Goal: Information Seeking & Learning: Check status

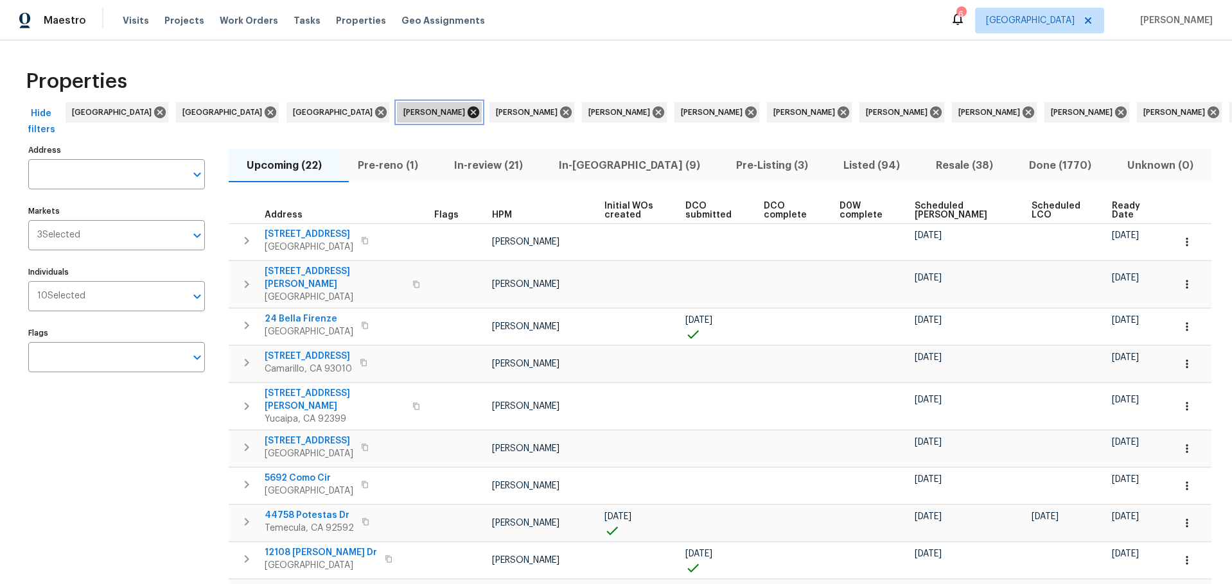
click at [468, 113] on icon at bounding box center [474, 113] width 12 height 12
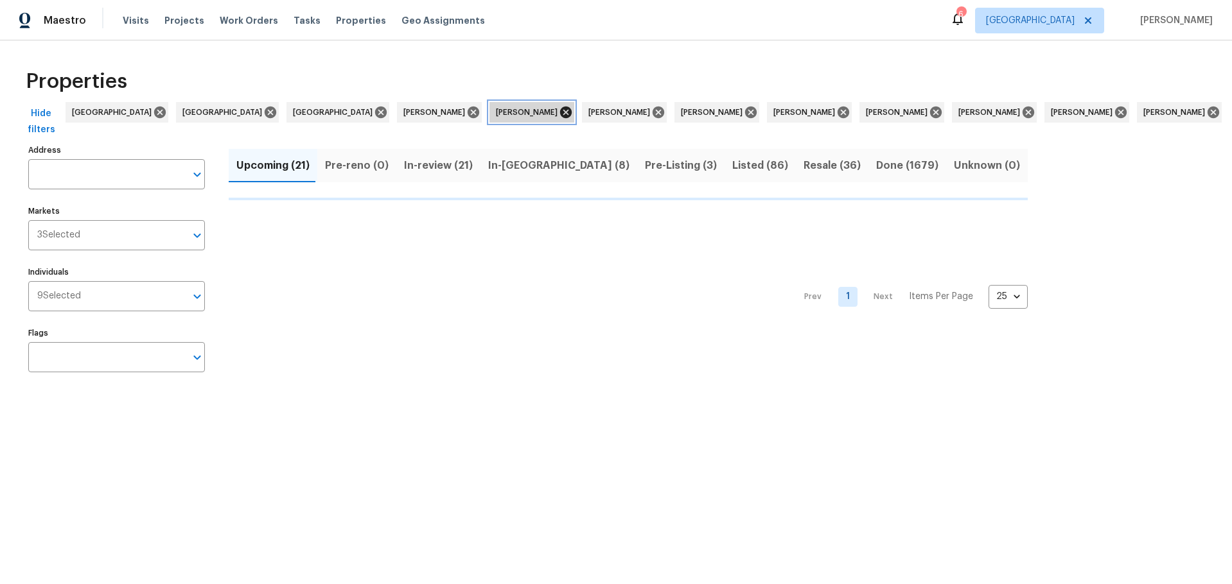
click at [559, 112] on icon at bounding box center [566, 112] width 14 height 14
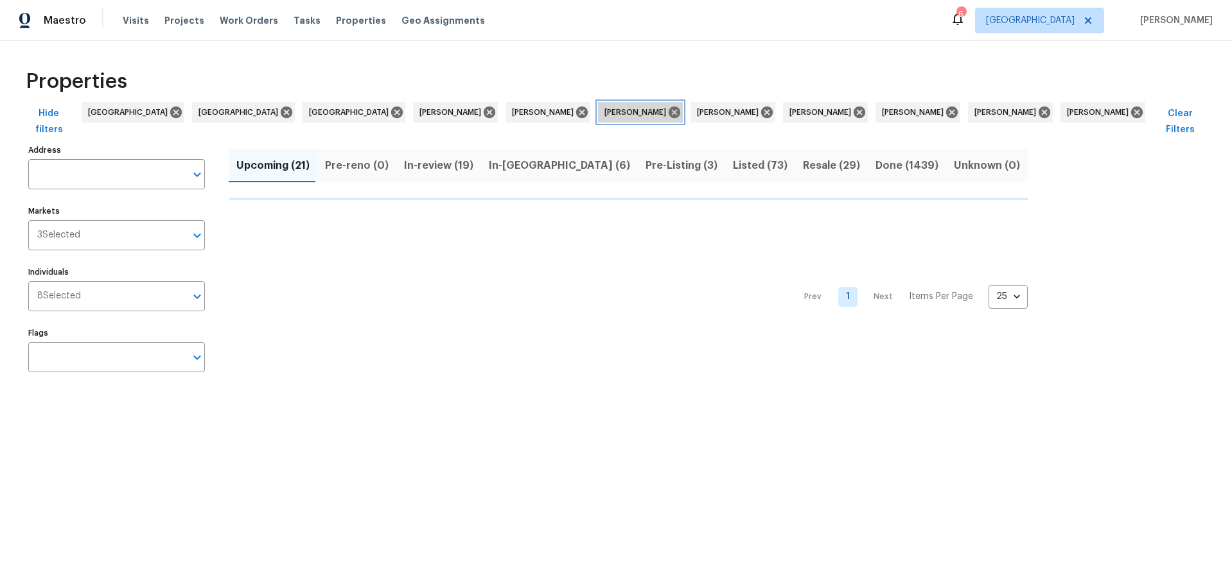
click at [604, 112] on span "[PERSON_NAME]" at bounding box center [637, 112] width 67 height 13
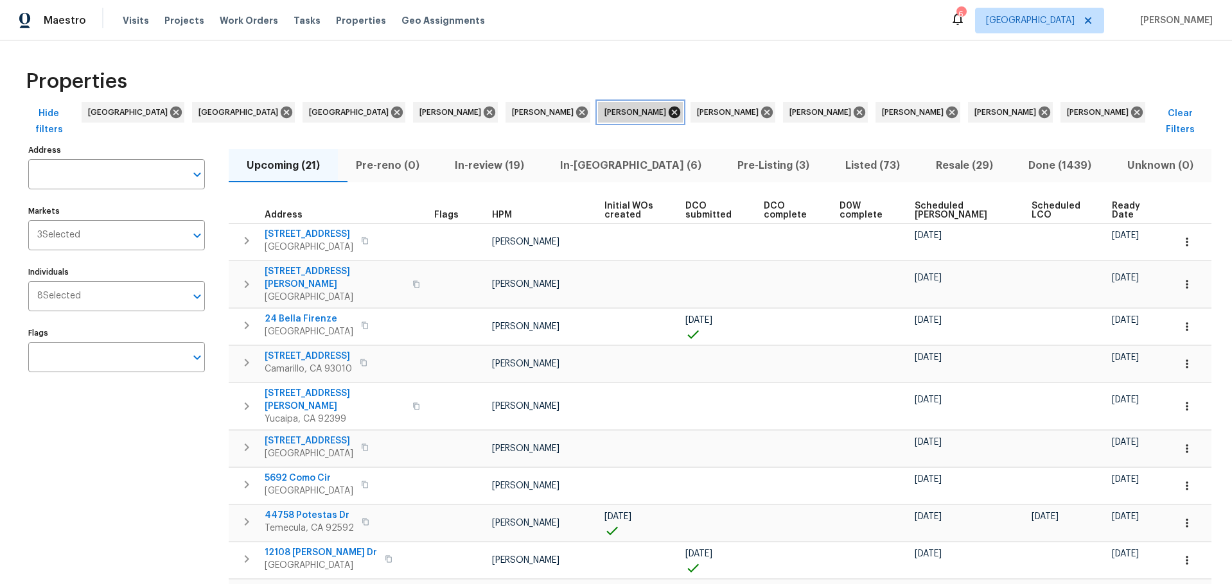
click at [669, 110] on icon at bounding box center [675, 113] width 12 height 12
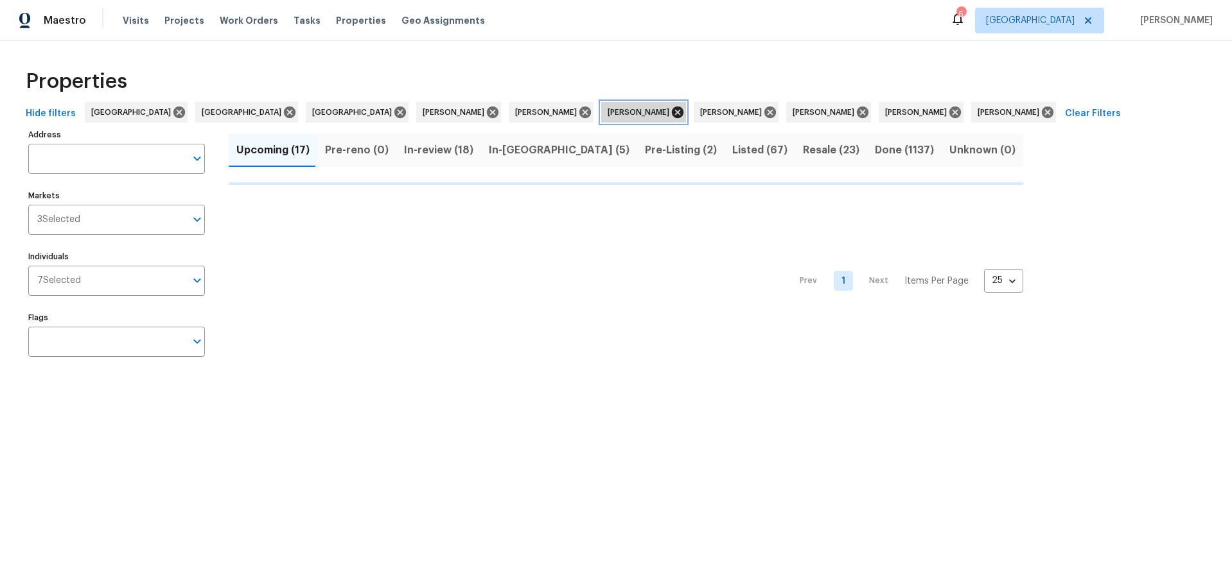
click at [672, 112] on icon at bounding box center [678, 113] width 12 height 12
click at [670, 113] on icon at bounding box center [677, 112] width 14 height 14
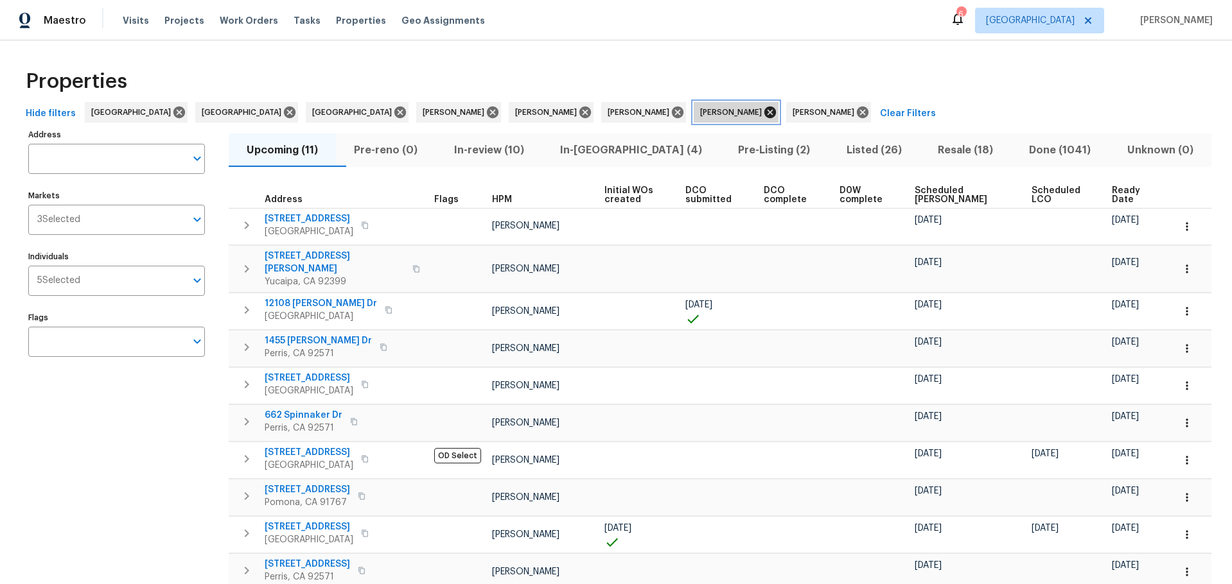
click at [764, 112] on icon at bounding box center [770, 113] width 12 height 12
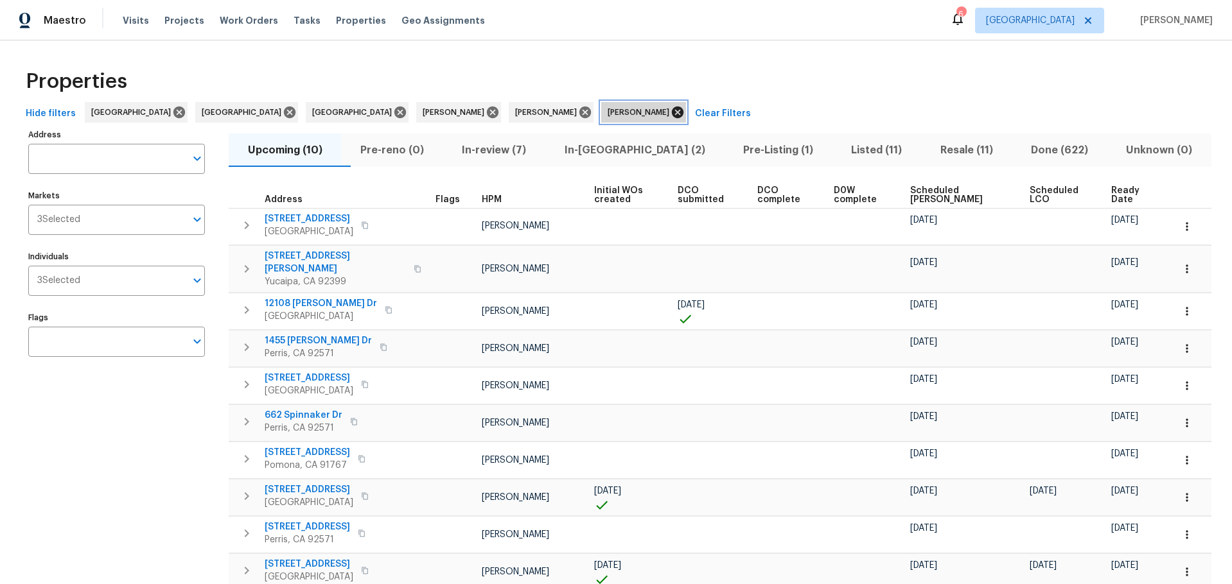
click at [672, 114] on icon at bounding box center [678, 113] width 12 height 12
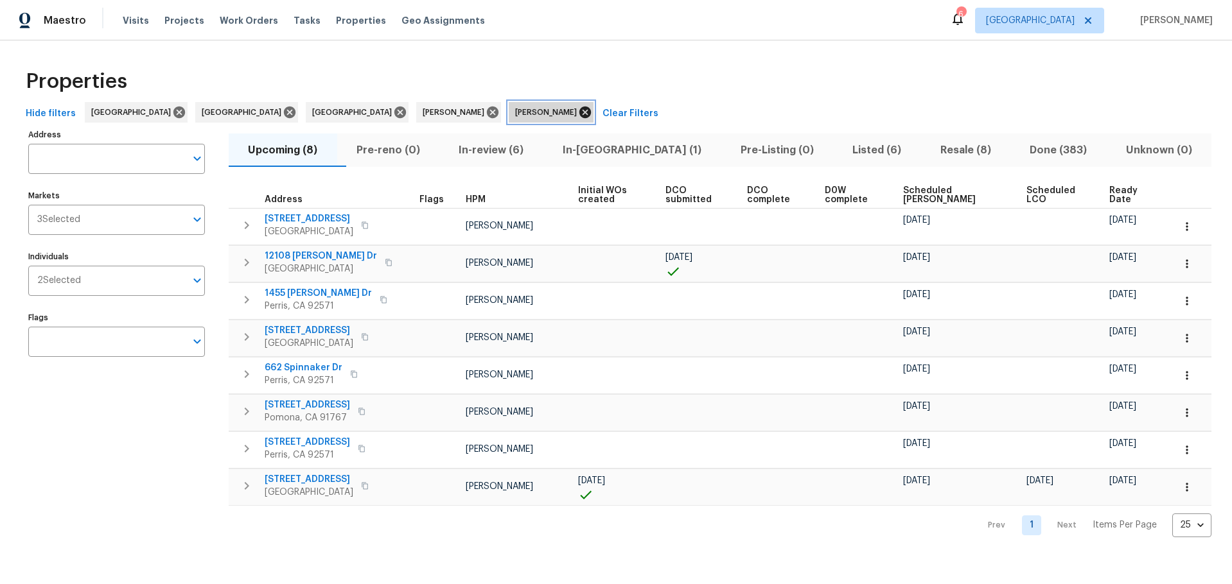
click at [579, 109] on icon at bounding box center [585, 113] width 12 height 12
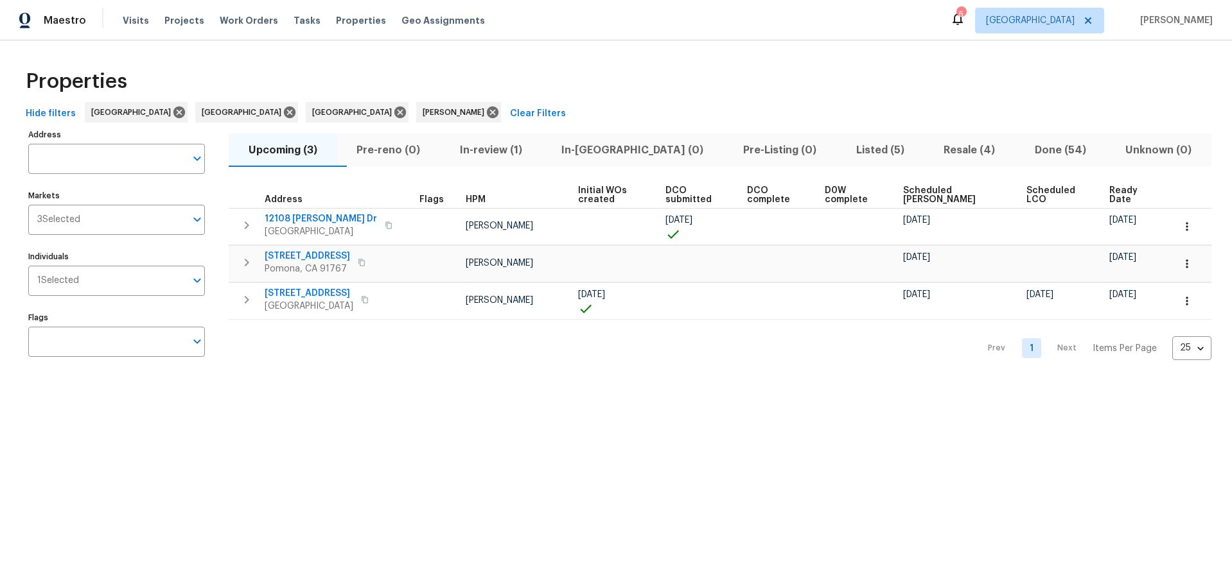
click at [844, 154] on span "Listed (5)" at bounding box center [880, 150] width 73 height 18
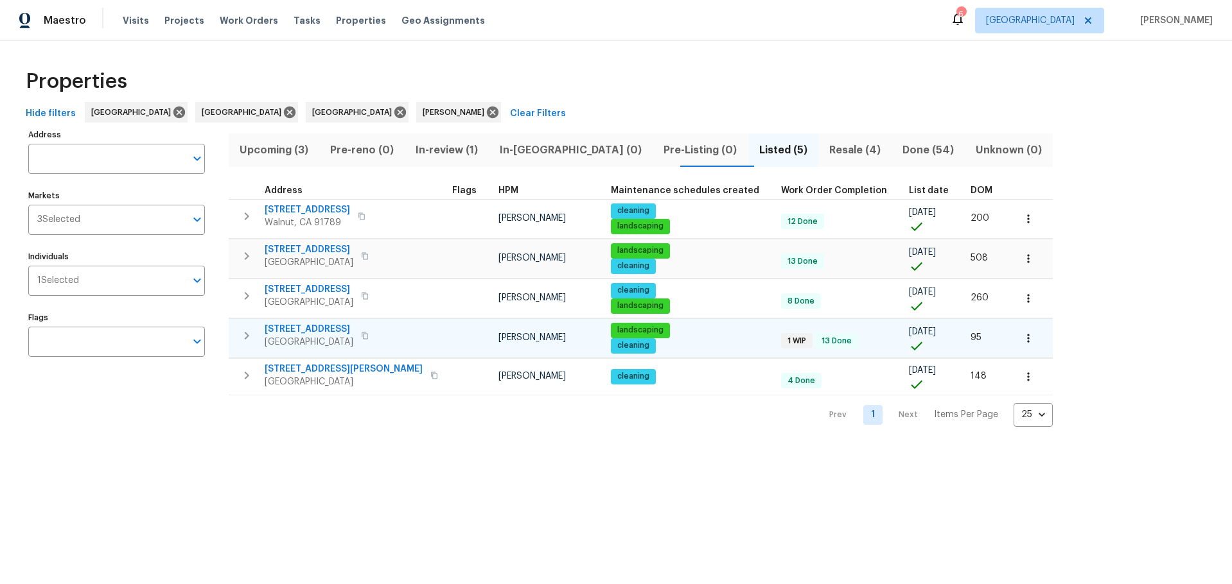
click at [324, 332] on span "15420 Olive Branch Dr" at bounding box center [309, 329] width 89 height 13
click at [336, 330] on span "15420 Olive Branch Dr" at bounding box center [309, 329] width 89 height 13
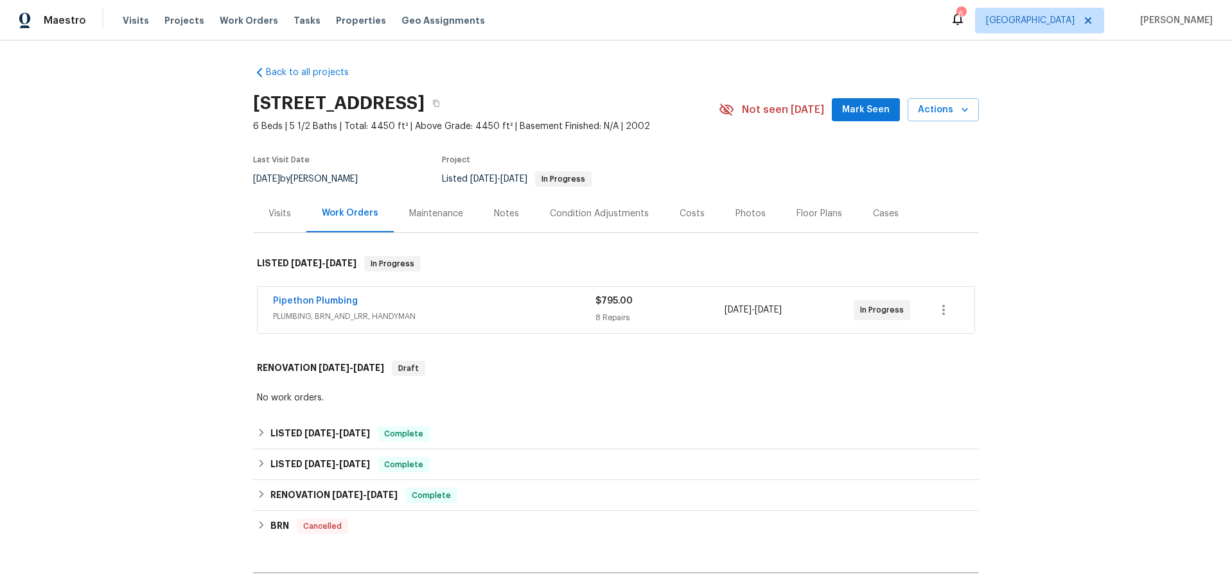
click at [386, 306] on div "Pipethon Plumbing" at bounding box center [434, 302] width 322 height 15
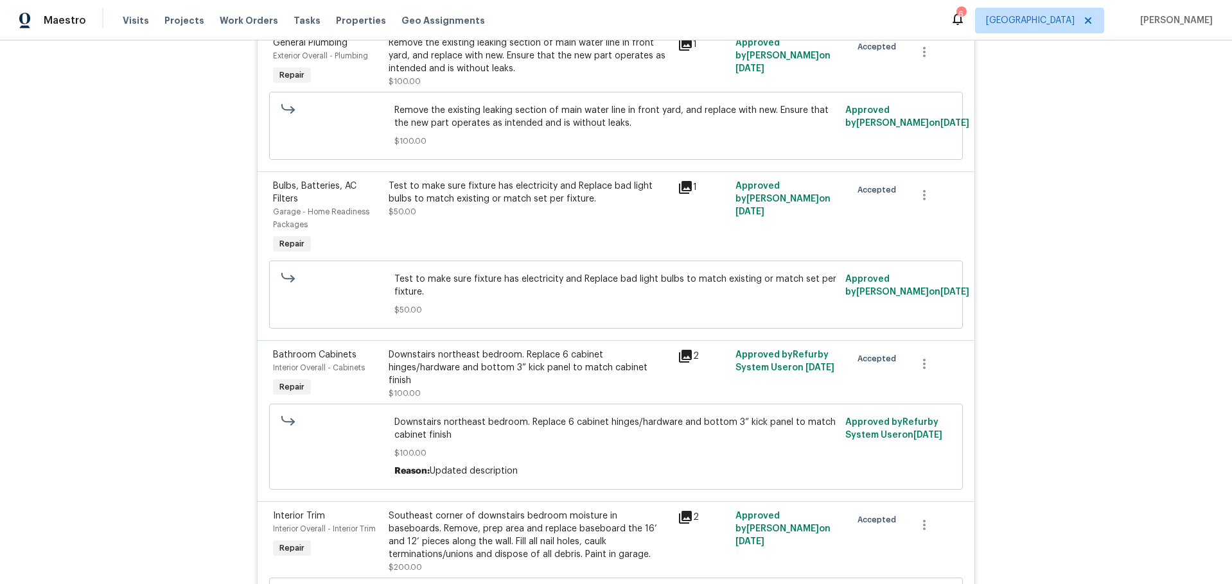
scroll to position [771, 0]
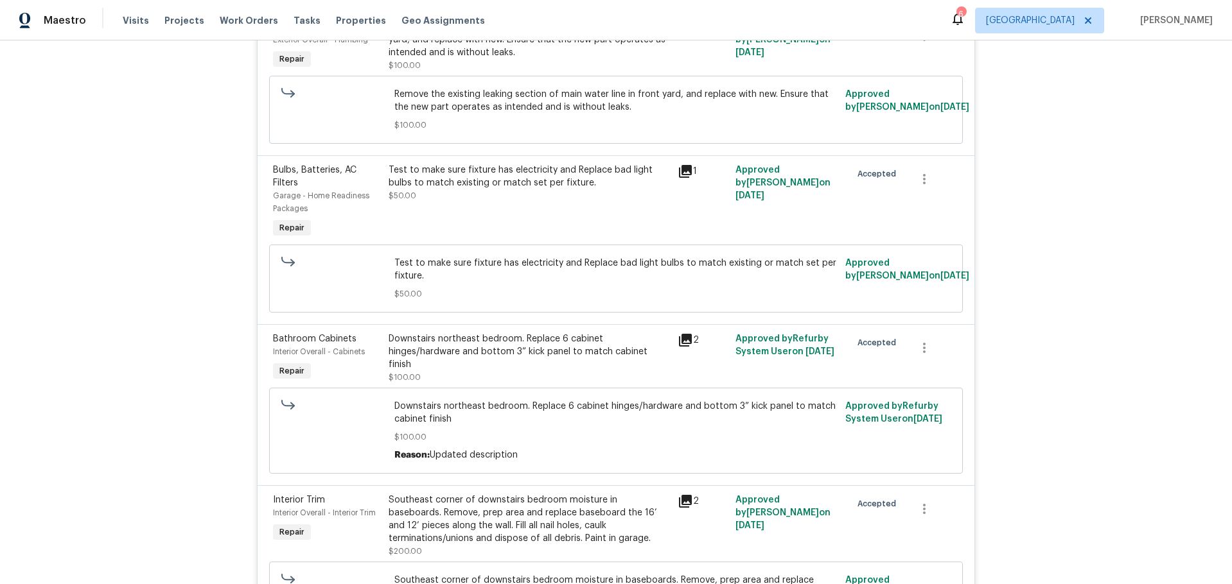
click at [679, 174] on icon at bounding box center [685, 171] width 13 height 13
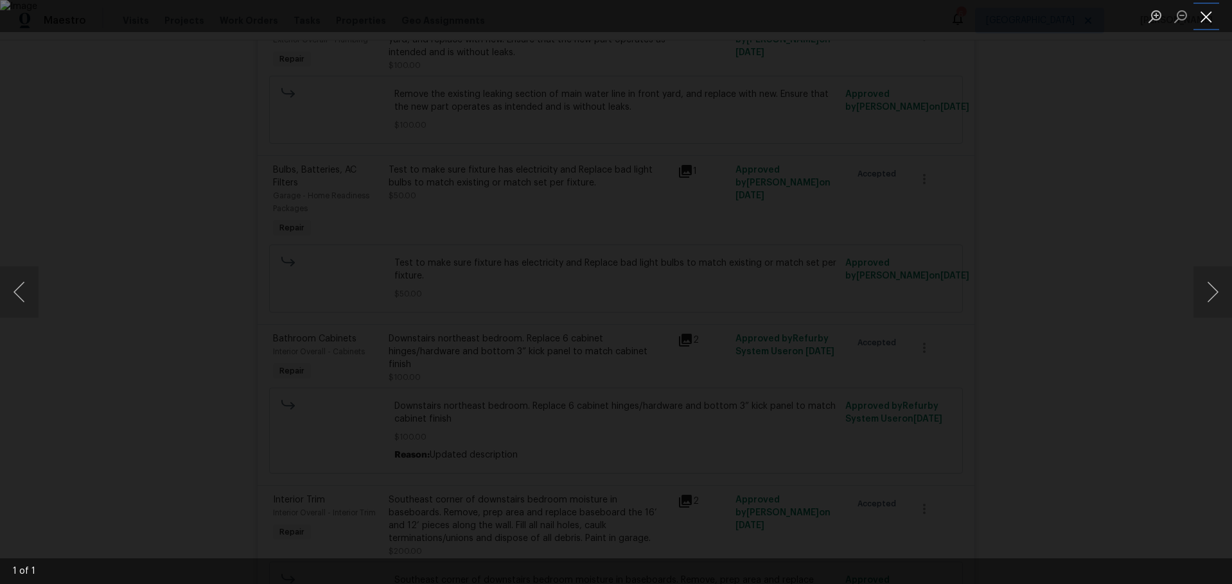
click at [1204, 19] on button "Close lightbox" at bounding box center [1206, 16] width 26 height 22
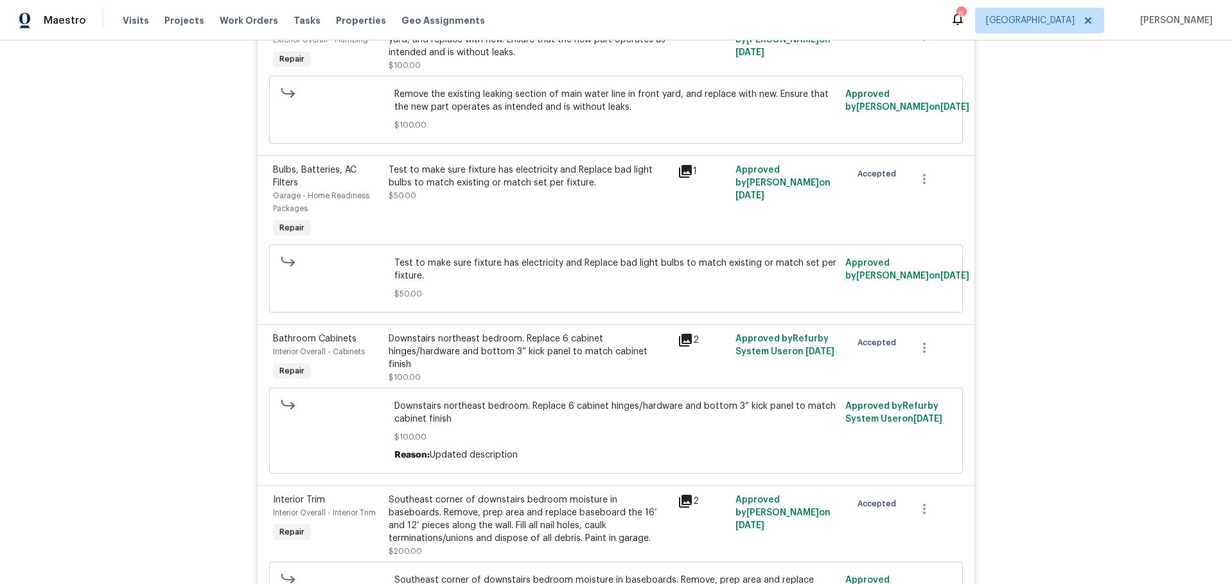
click at [680, 509] on div "2" at bounding box center [703, 526] width 58 height 72
click at [685, 504] on icon at bounding box center [685, 501] width 13 height 13
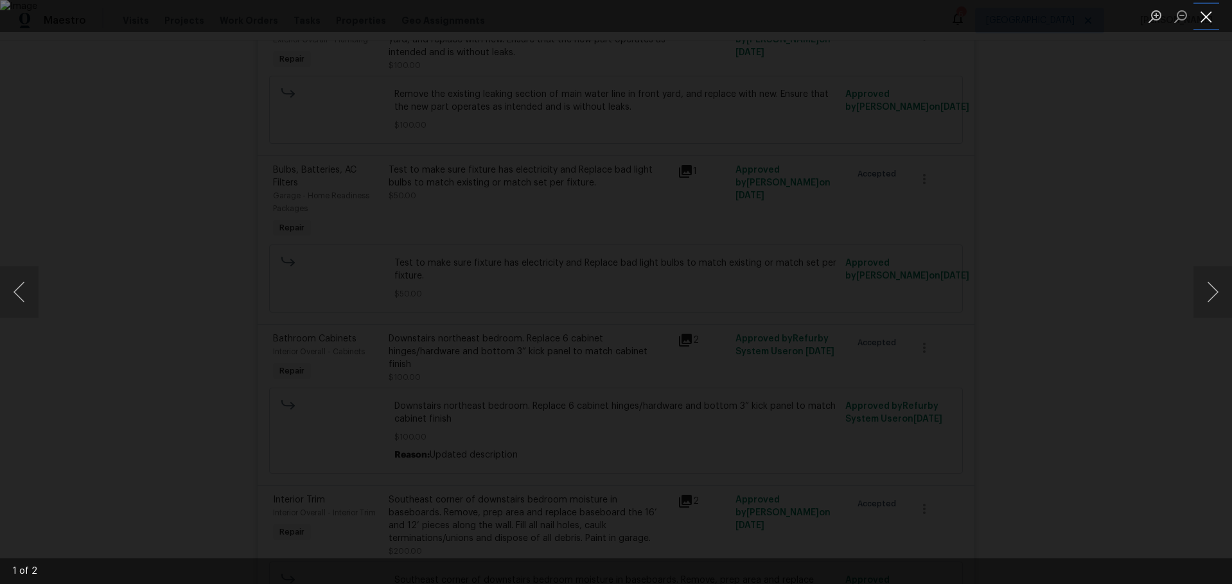
click at [1211, 18] on button "Close lightbox" at bounding box center [1206, 16] width 26 height 22
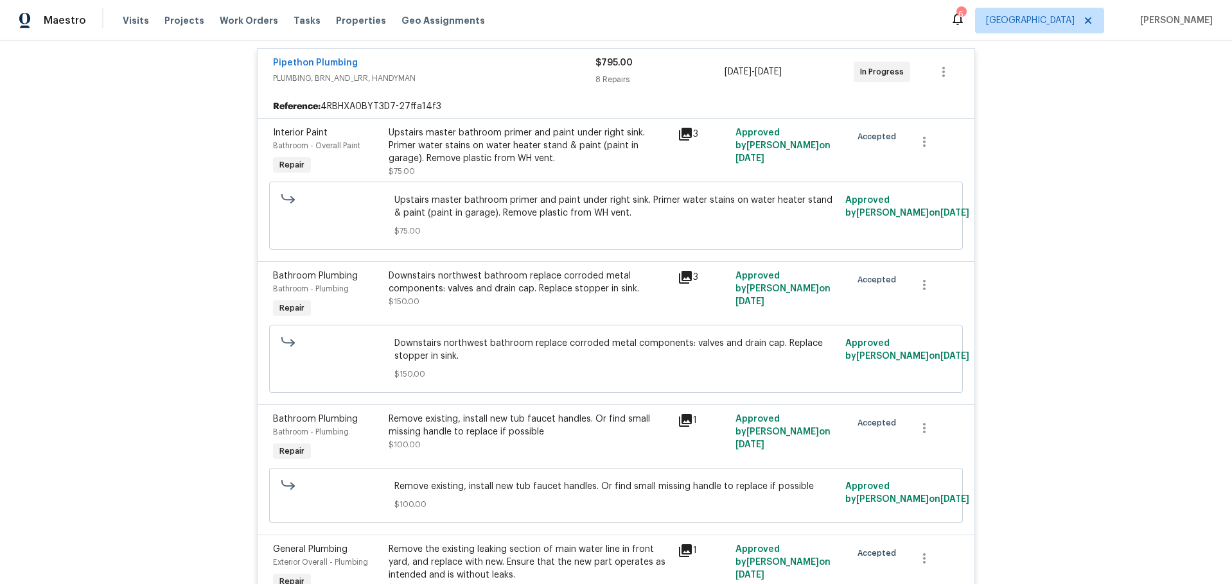
scroll to position [0, 0]
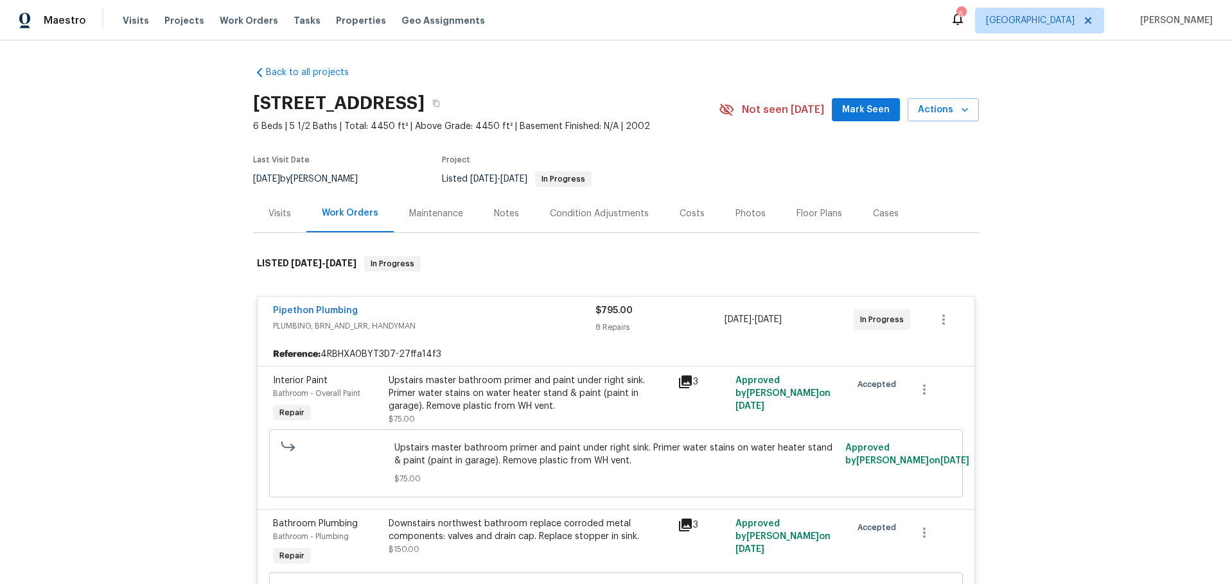
click at [509, 213] on div "Notes" at bounding box center [506, 213] width 25 height 13
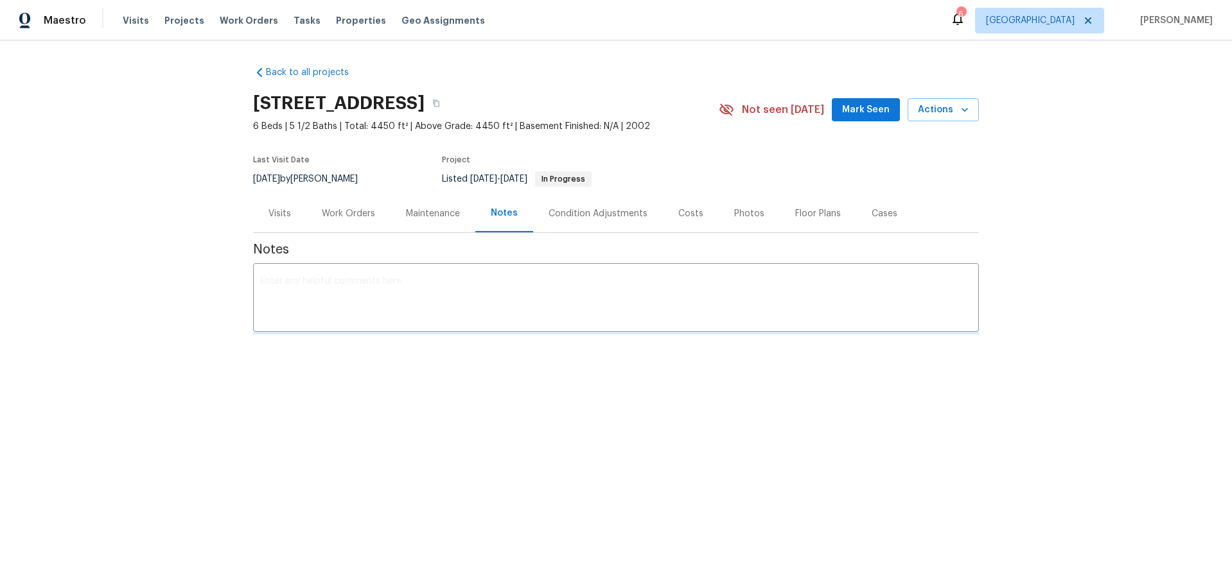
click at [346, 213] on div "Work Orders" at bounding box center [348, 213] width 53 height 13
click at [243, 348] on div "Back to all projects 15420 Olive Branch Dr, La Mirada, CA 90638 6 Beds | 5 1/2 …" at bounding box center [616, 230] width 1232 height 381
click at [180, 204] on div "Back to all projects 15420 Olive Branch Dr, La Mirada, CA 90638 6 Beds | 5 1/2 …" at bounding box center [616, 230] width 1232 height 381
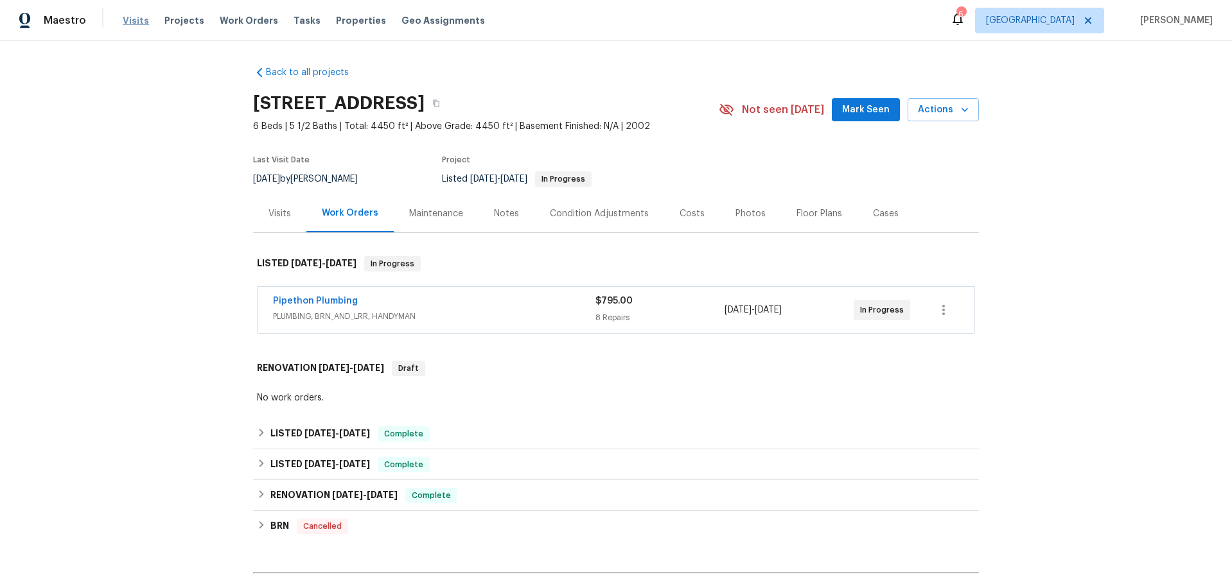
click at [134, 21] on span "Visits" at bounding box center [136, 20] width 26 height 13
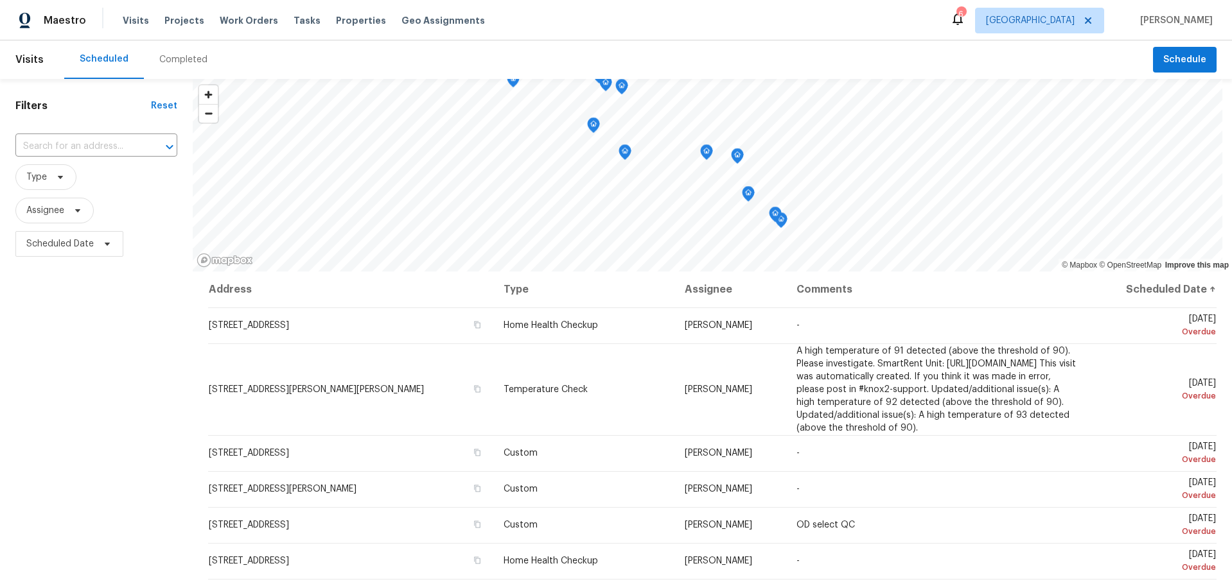
click at [18, 57] on span "Visits" at bounding box center [29, 60] width 28 height 28
click at [29, 58] on span "Visits" at bounding box center [29, 60] width 28 height 28
click at [130, 17] on span "Visits" at bounding box center [136, 20] width 26 height 13
click at [133, 22] on span "Visits" at bounding box center [136, 20] width 26 height 13
click at [76, 239] on span "Scheduled Date" at bounding box center [59, 244] width 67 height 13
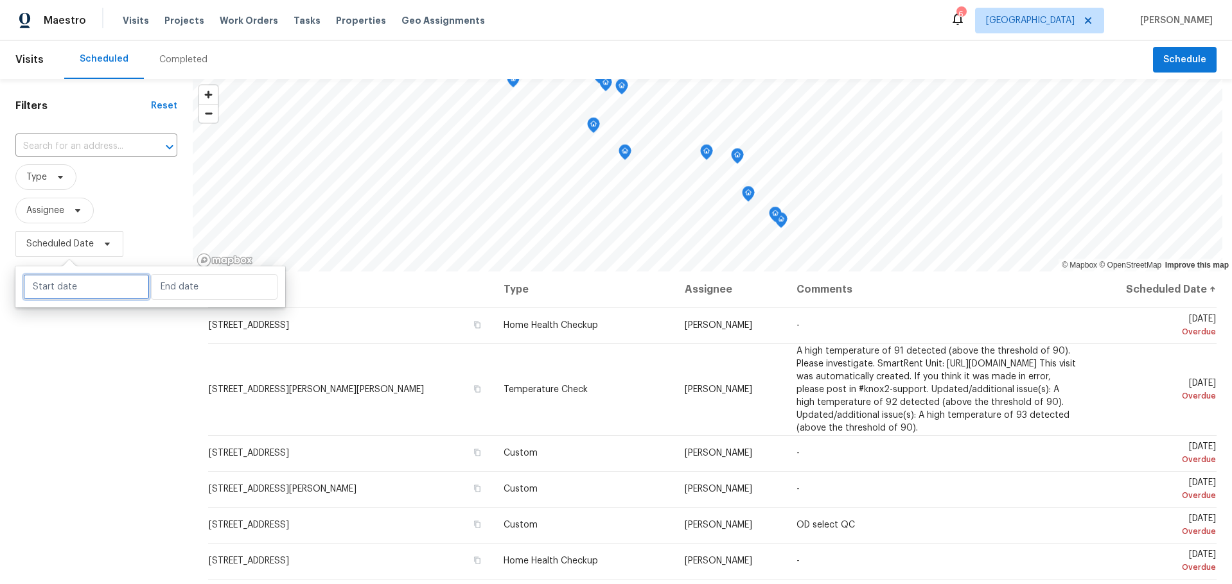
click at [92, 275] on input "text" at bounding box center [86, 287] width 127 height 26
select select "8"
select select "2025"
select select "9"
select select "2025"
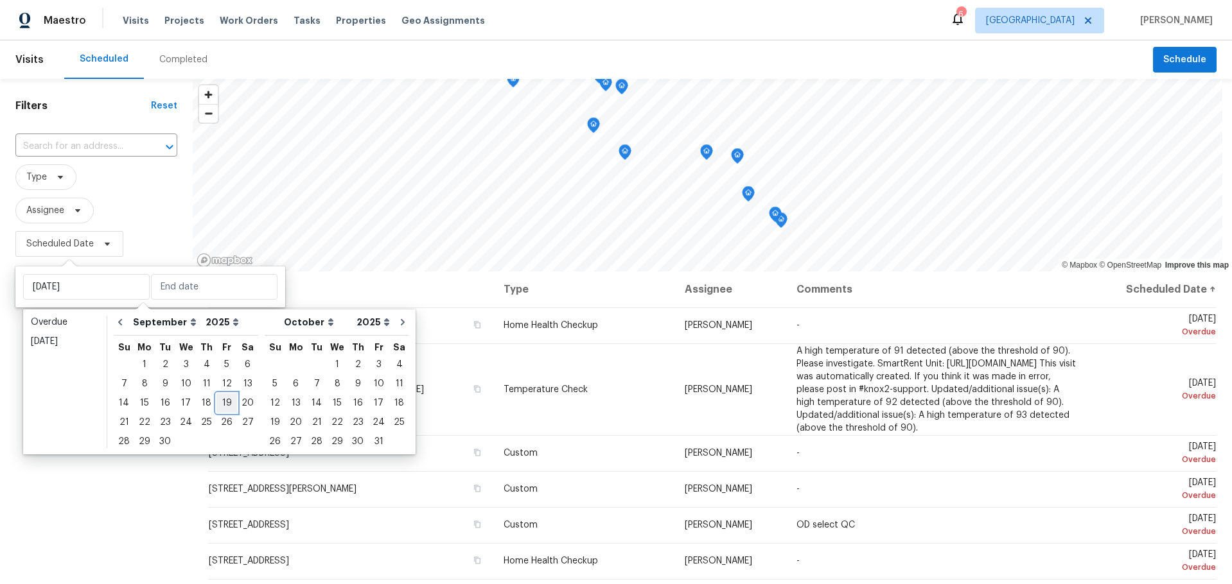
click at [221, 399] on div "19" at bounding box center [226, 403] width 21 height 18
type input "Fri, Sep 19"
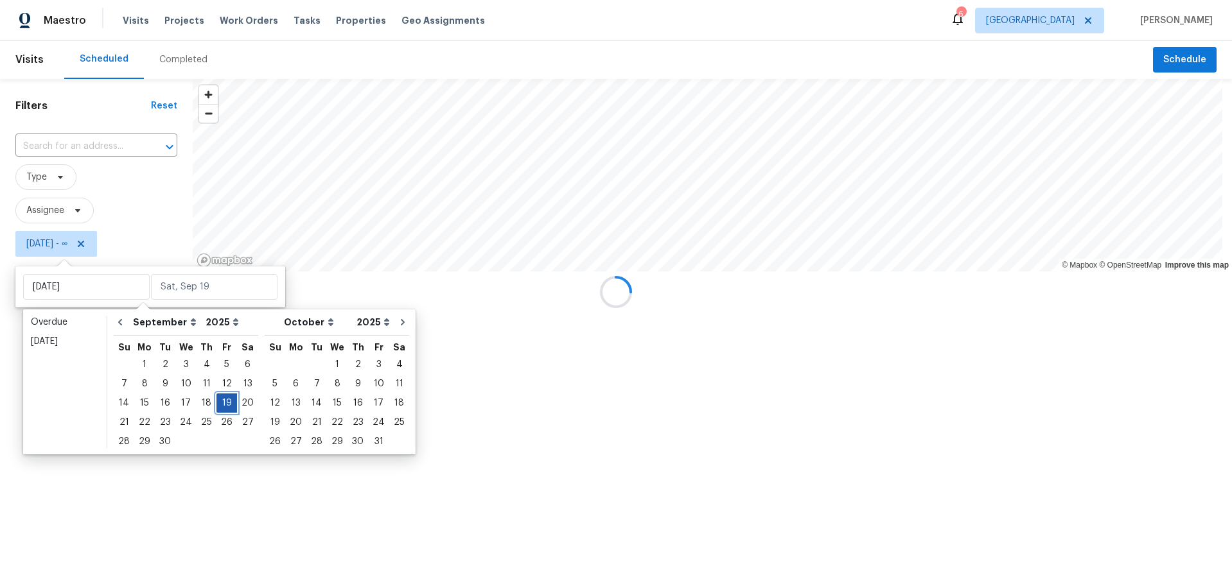
click at [221, 399] on div "19" at bounding box center [226, 403] width 21 height 18
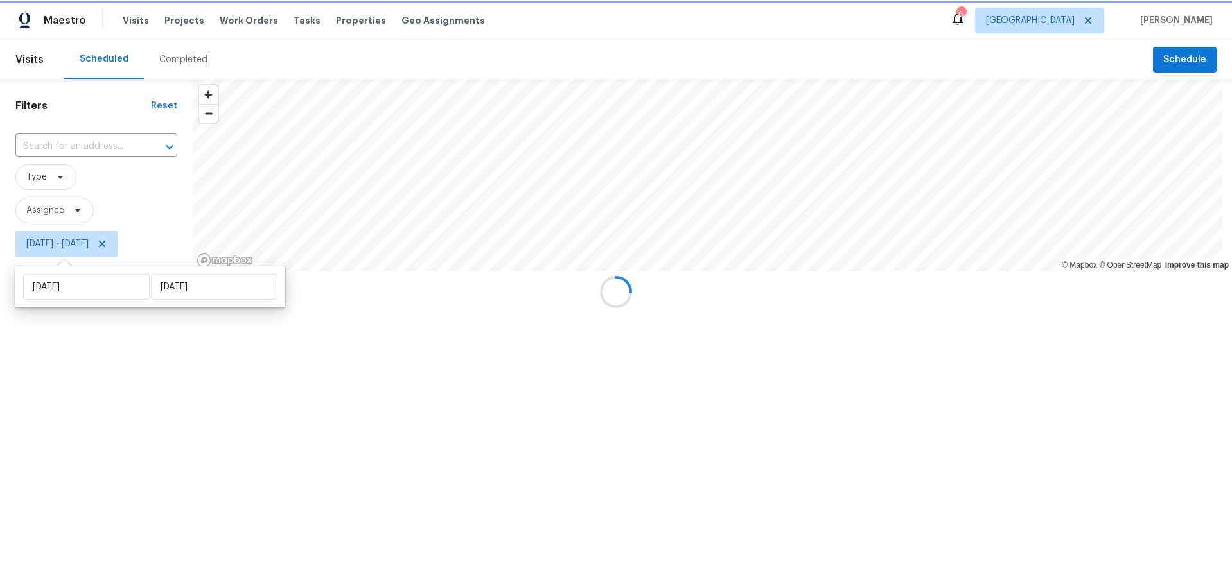
type input "Fri, Sep 19"
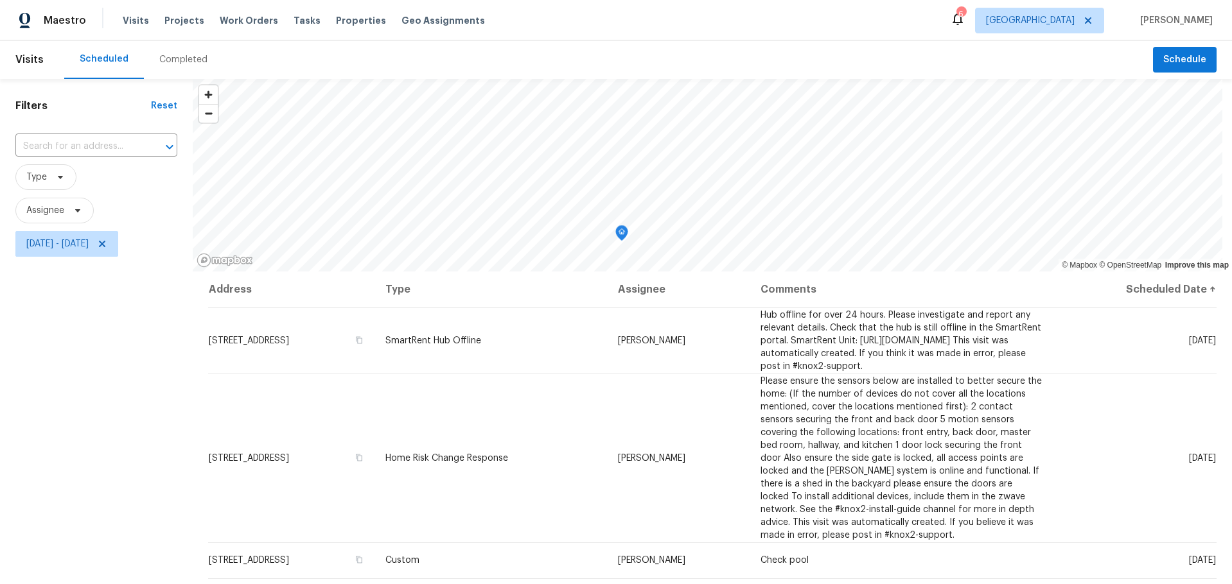
click at [102, 441] on div "Filters Reset ​ Type Assignee Fri, Sep 19 - Fri, Sep 19" at bounding box center [96, 409] width 193 height 660
click at [81, 245] on span "Fri, Sep 19 - Fri, Sep 19" at bounding box center [57, 244] width 62 height 13
select select "8"
select select "2025"
select select "9"
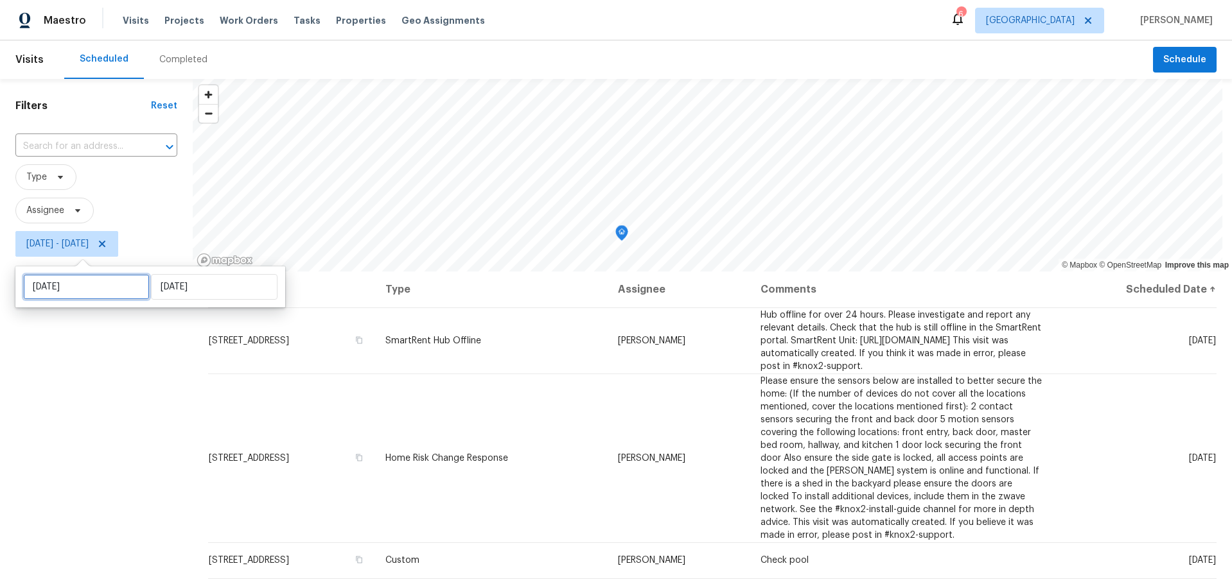
select select "2025"
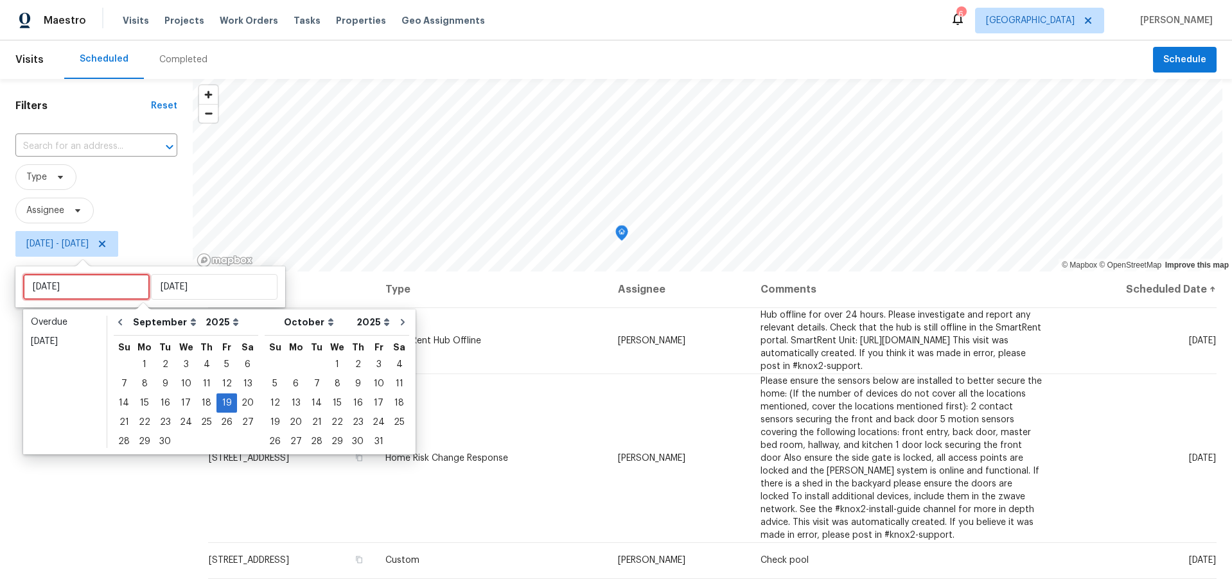
click at [100, 285] on input "Fri, Sep 19" at bounding box center [86, 287] width 127 height 26
type input "Tue, Sep 23"
type input "Tue, Sep 16"
type input "Fri, Sep 19"
type input "Tue, Sep 23"
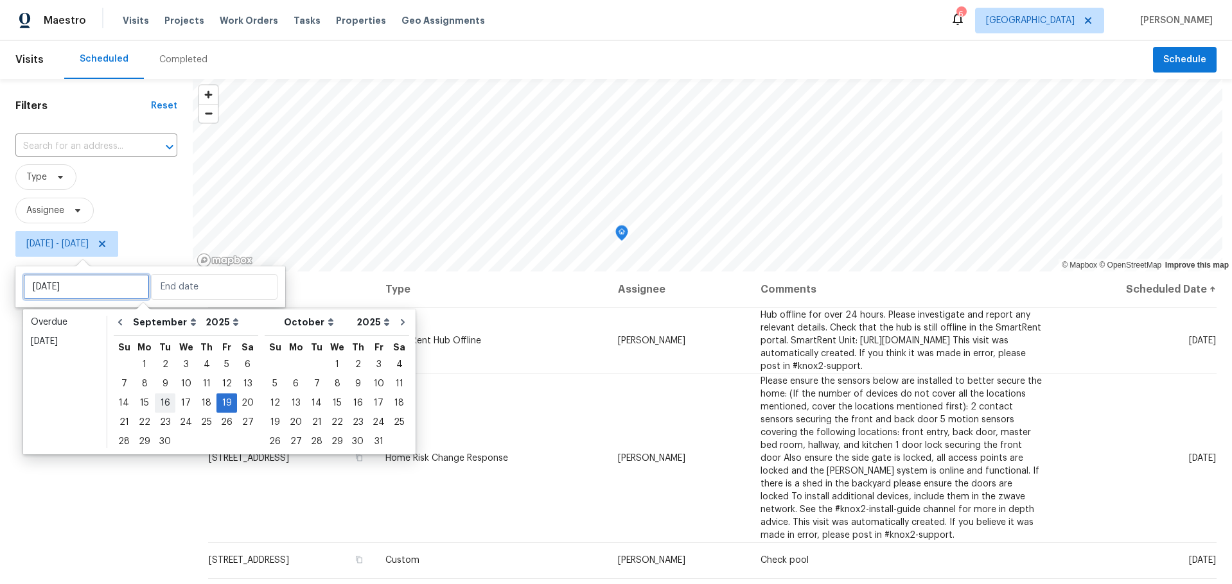
type input "Tue, Sep 16"
type input "Fri, Sep 19"
type input "Tue, Sep 23"
click at [162, 418] on div "23" at bounding box center [165, 423] width 21 height 18
type input "Tue, Sep 23"
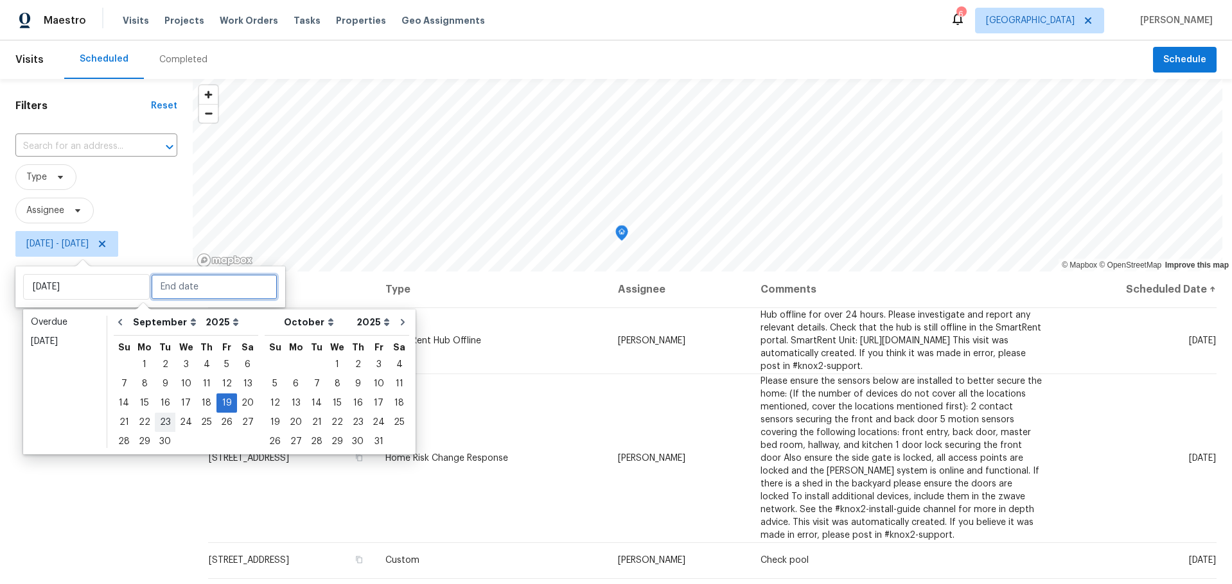
type input "Fri, Sep 19"
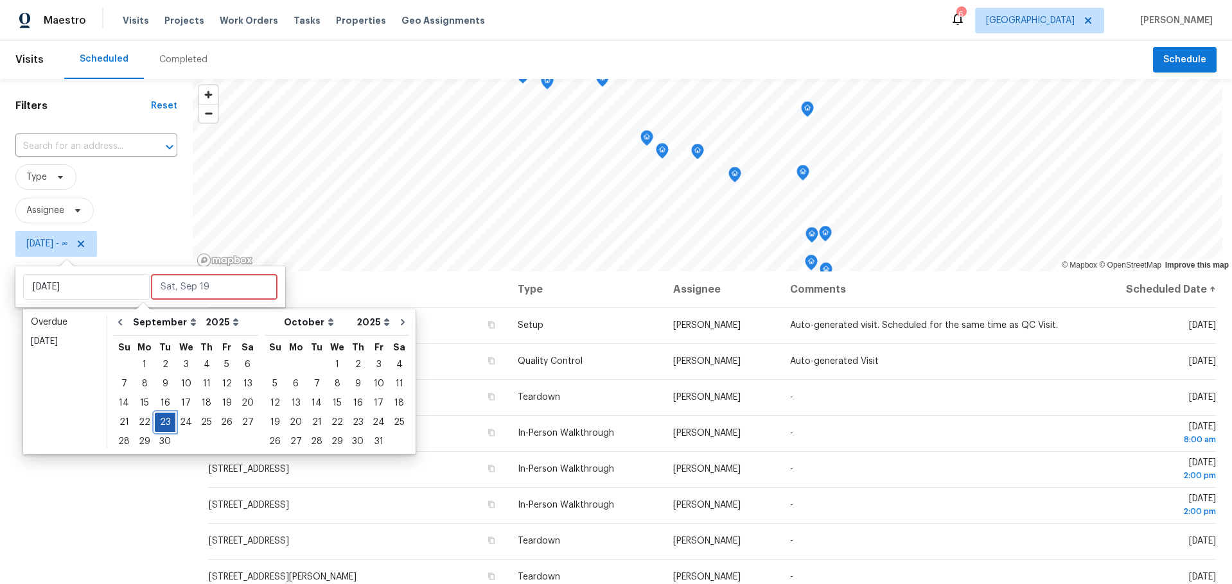
click at [164, 416] on div "23" at bounding box center [165, 423] width 21 height 18
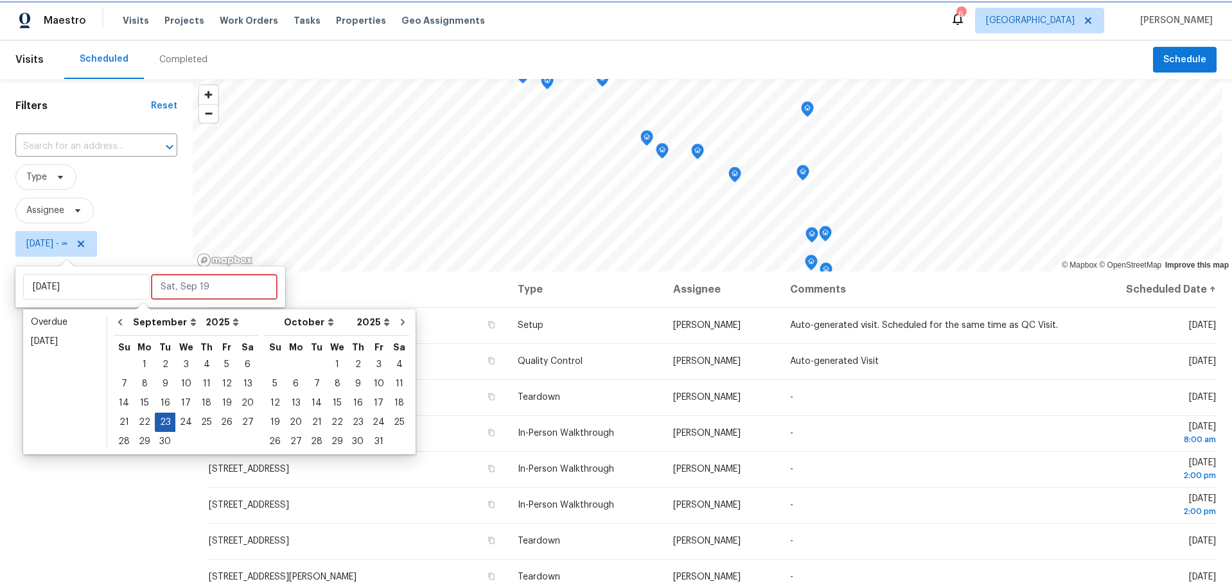
type input "Tue, Sep 23"
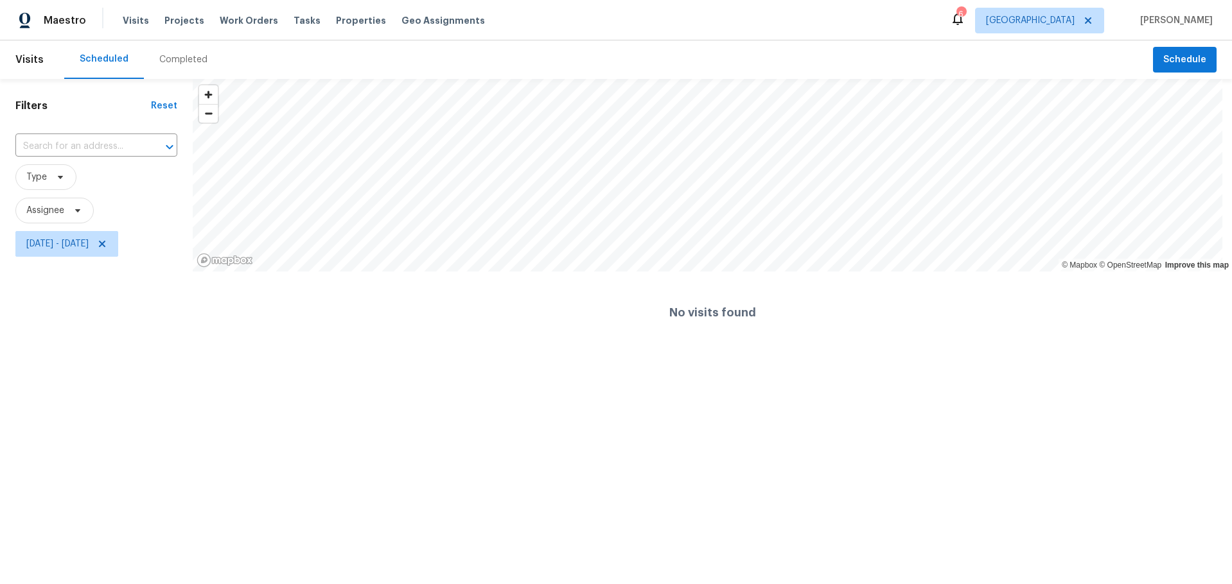
click at [119, 195] on span "Assignee" at bounding box center [96, 210] width 162 height 33
click at [88, 308] on div "Filters Reset ​ Type Assignee Tue, Sep 23 - Tue, Sep 23" at bounding box center [96, 216] width 193 height 275
click at [53, 175] on span at bounding box center [58, 177] width 14 height 10
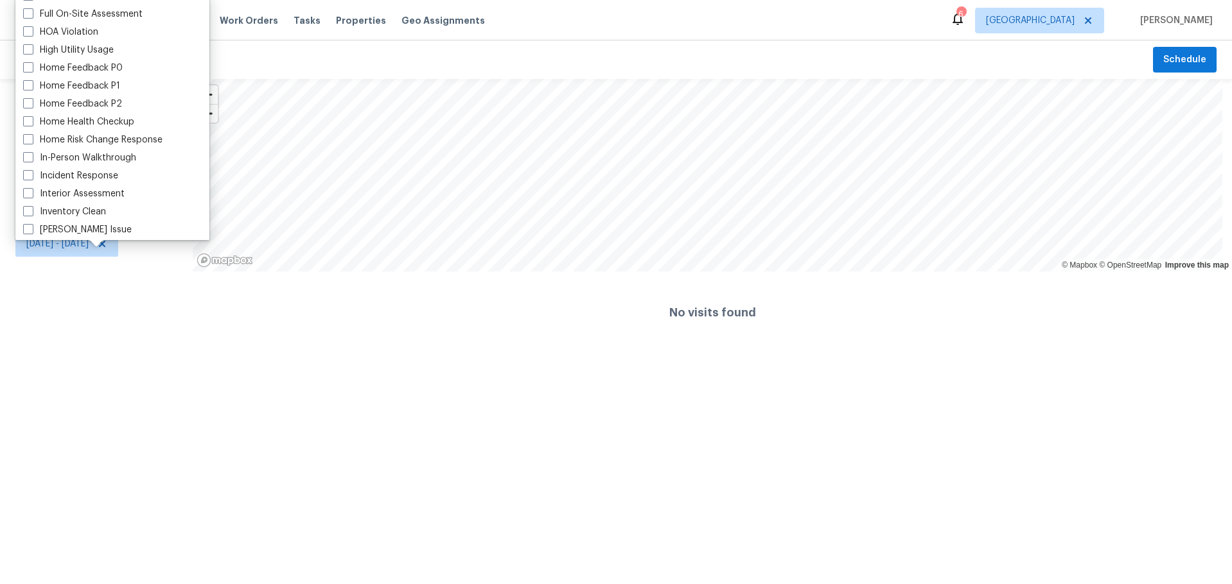
scroll to position [321, 0]
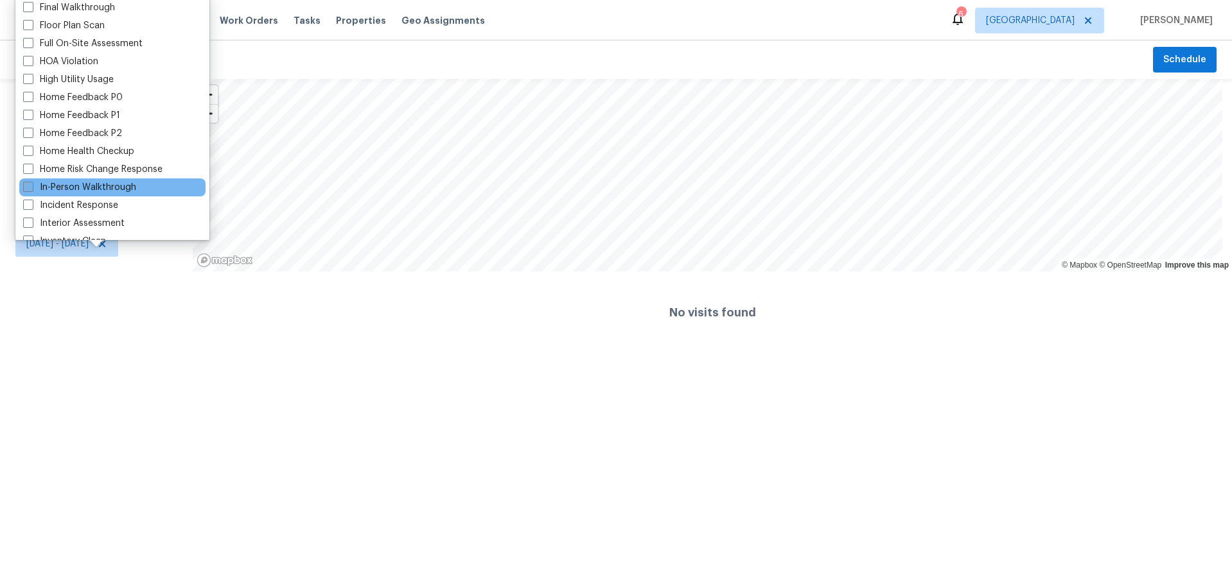
click at [28, 186] on span at bounding box center [28, 187] width 10 height 10
click at [28, 186] on input "In-Person Walkthrough" at bounding box center [27, 185] width 8 height 8
checkbox input "true"
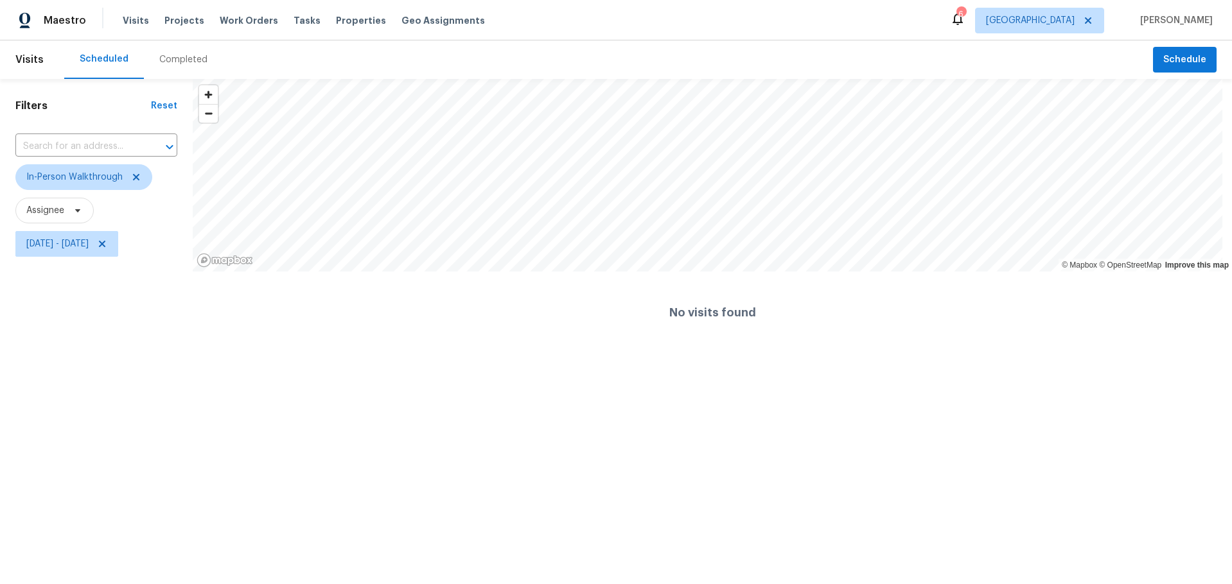
click at [90, 354] on html "Maestro Visits Projects Work Orders Tasks Properties Geo Assignments 6 Los Ange…" at bounding box center [616, 177] width 1232 height 354
click at [74, 249] on span "Tue, Sep 23 - Tue, Sep 23" at bounding box center [57, 244] width 62 height 13
select select "8"
select select "2025"
select select "9"
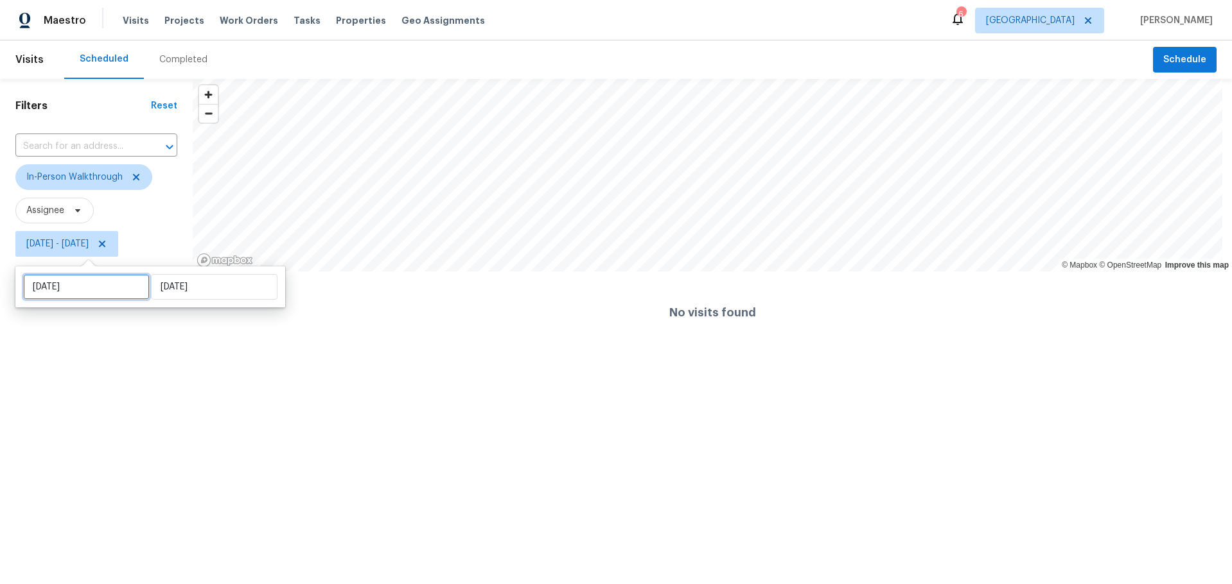
select select "2025"
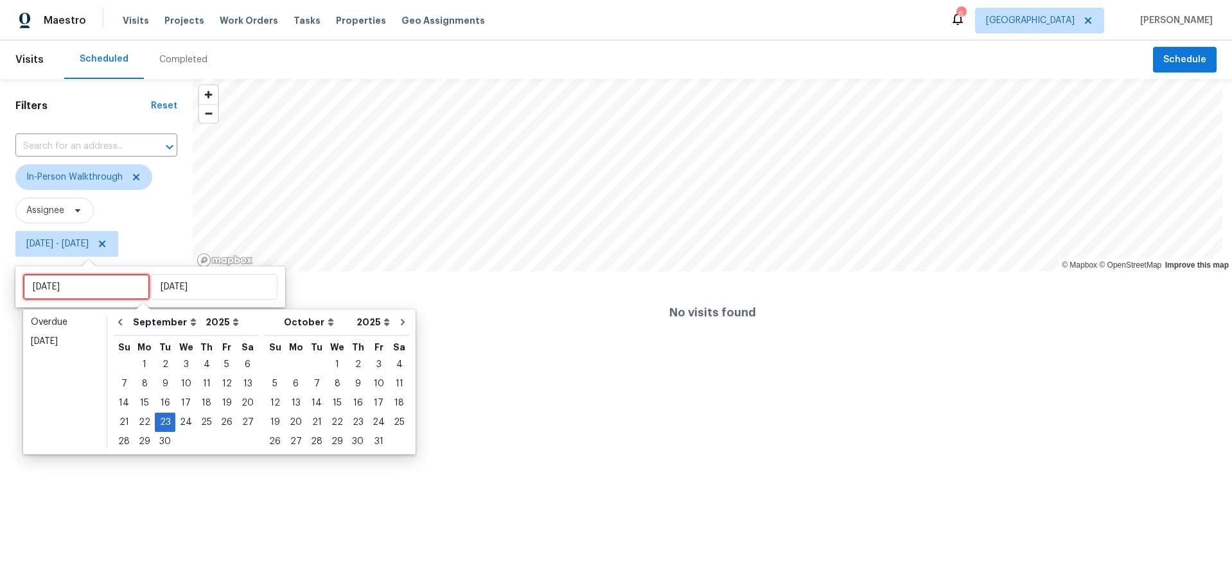
click at [73, 285] on input "Tue, Sep 23" at bounding box center [86, 287] width 127 height 26
click at [139, 416] on div "22" at bounding box center [144, 423] width 21 height 18
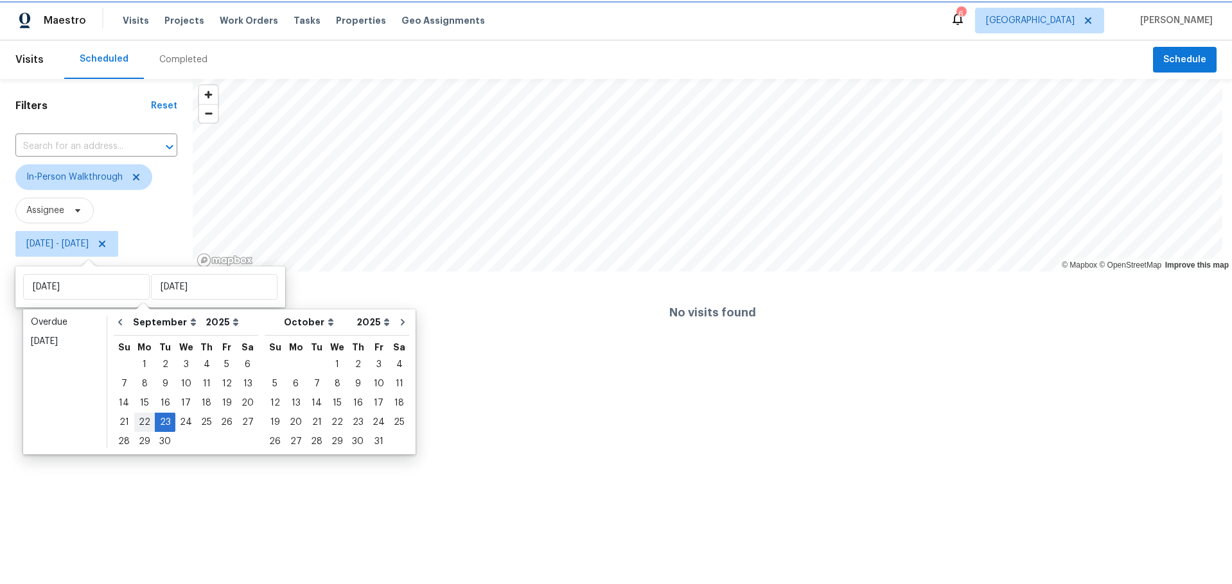
type input "Mon, Sep 22"
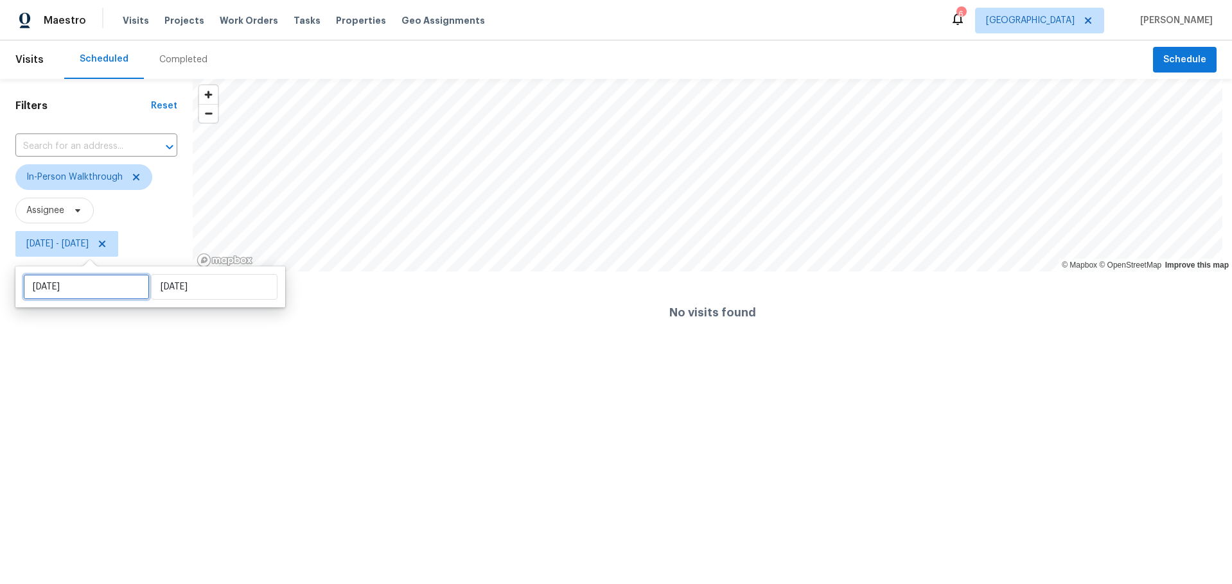
click at [111, 288] on input "Mon, Sep 22" at bounding box center [86, 287] width 127 height 26
select select "8"
select select "2025"
select select "9"
select select "2025"
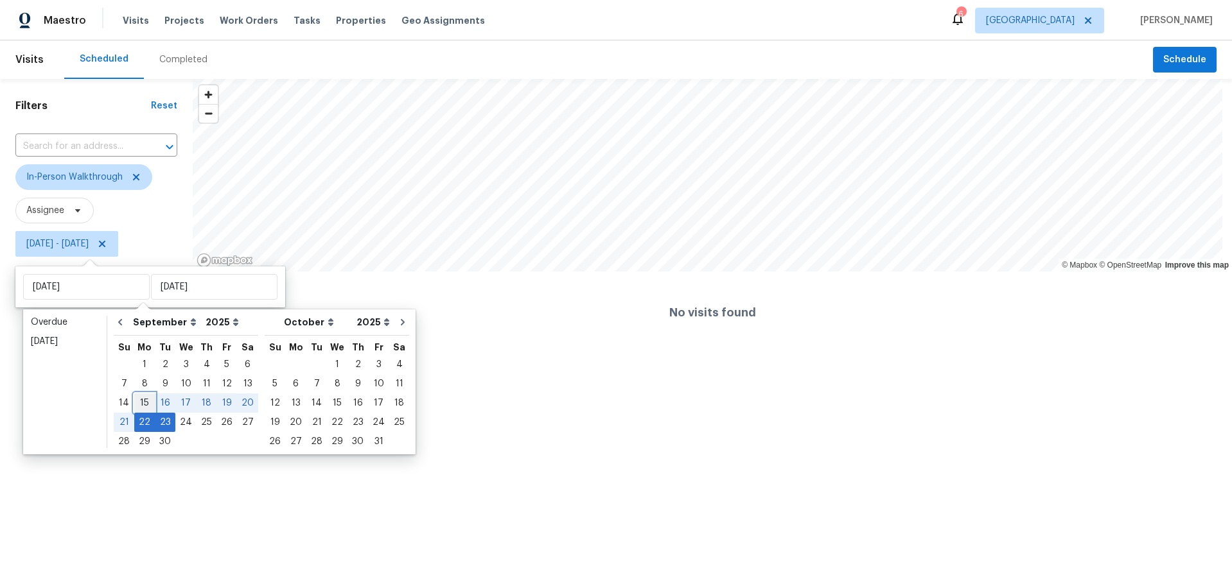
click at [145, 404] on div "15" at bounding box center [144, 403] width 21 height 18
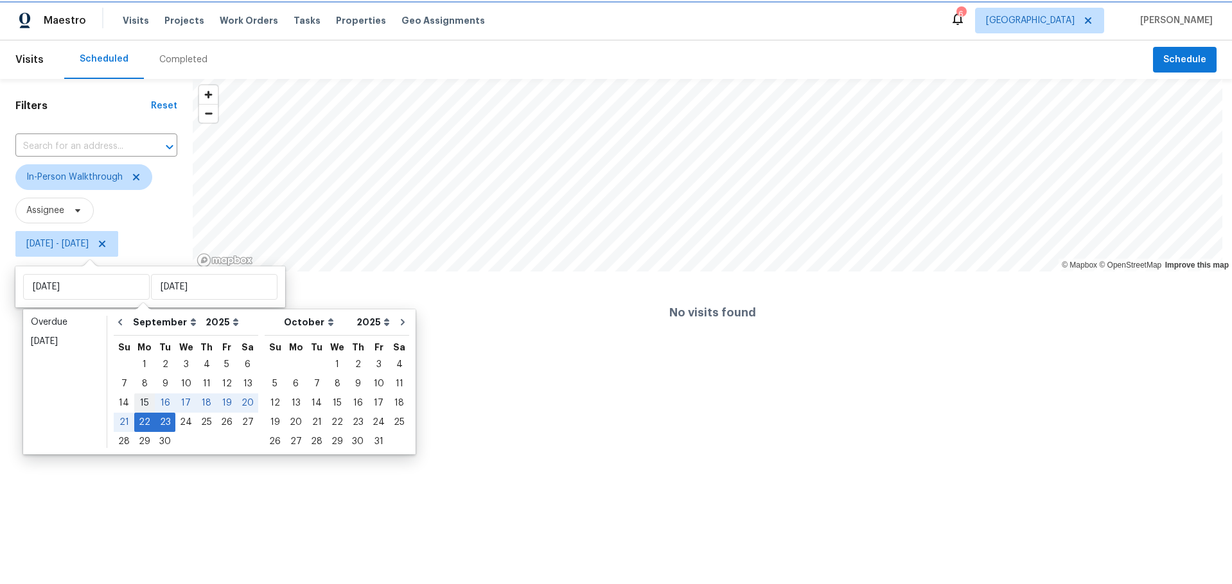
type input "Mon, Sep 15"
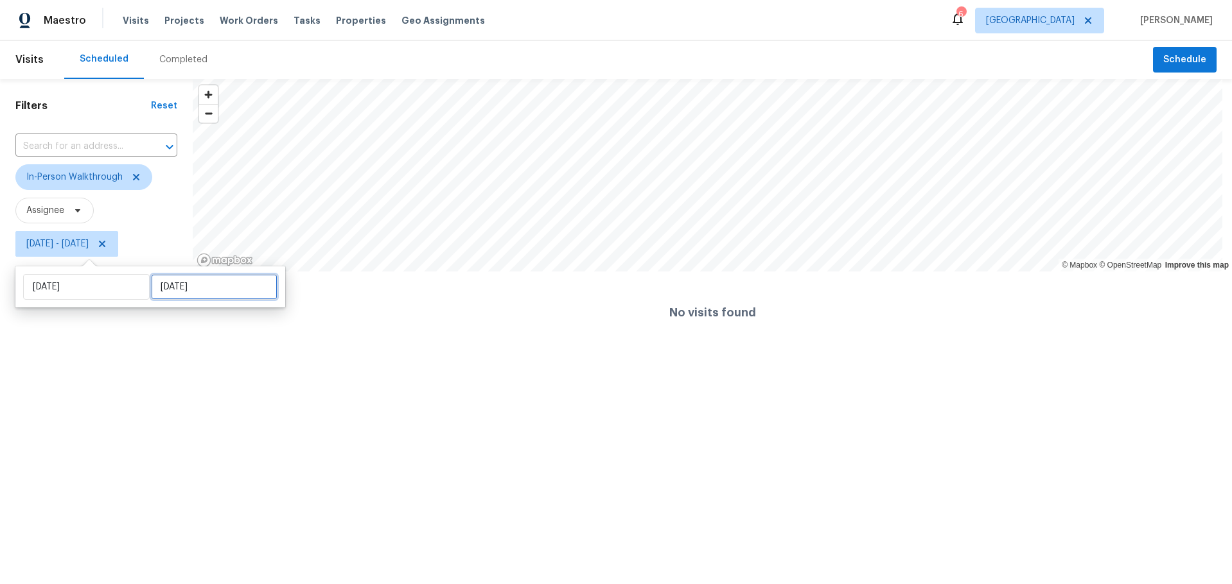
click at [218, 290] on input "Tue, Sep 23" at bounding box center [214, 287] width 127 height 26
select select "8"
select select "2025"
select select "9"
select select "2025"
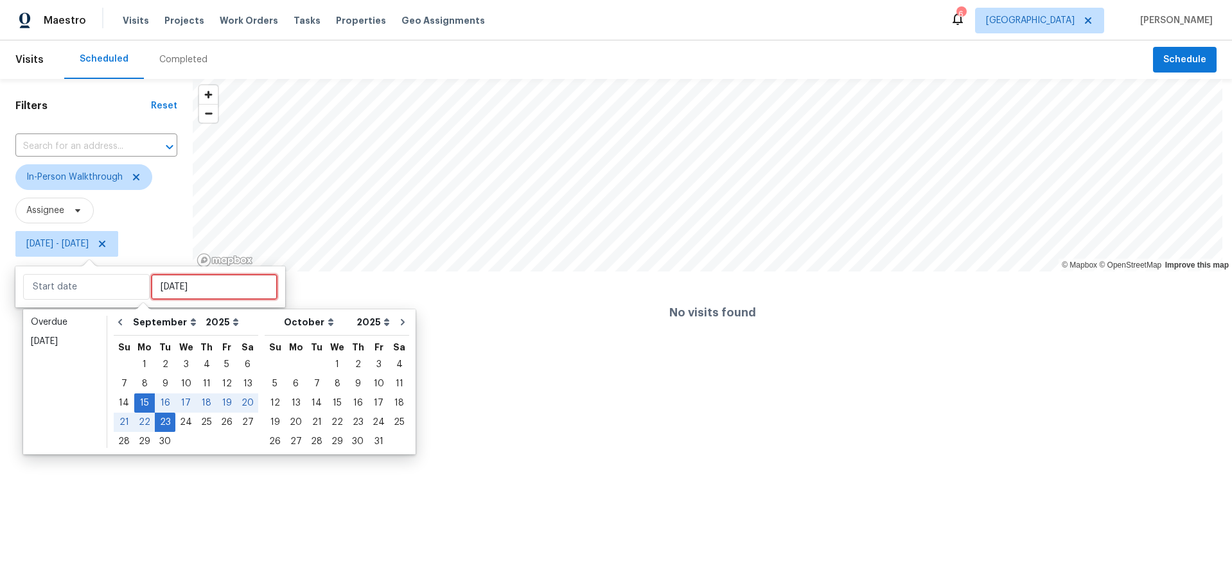
type input "Sat, Sep 13"
type input "Mon, Sep 15"
click at [237, 401] on div "20" at bounding box center [247, 403] width 21 height 18
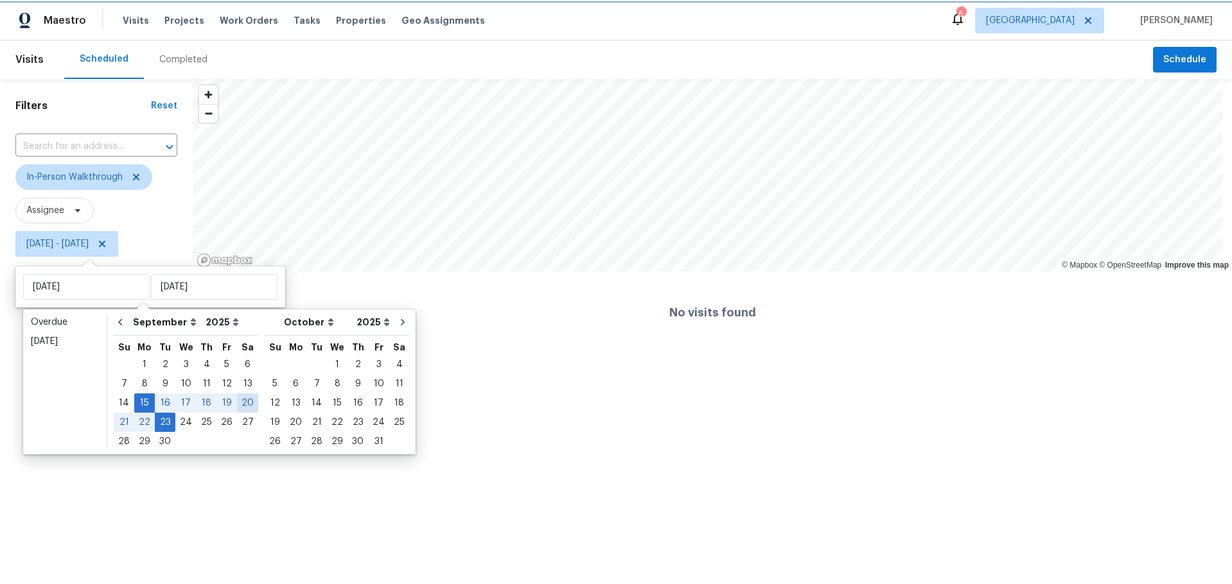
type input "Sat, Sep 20"
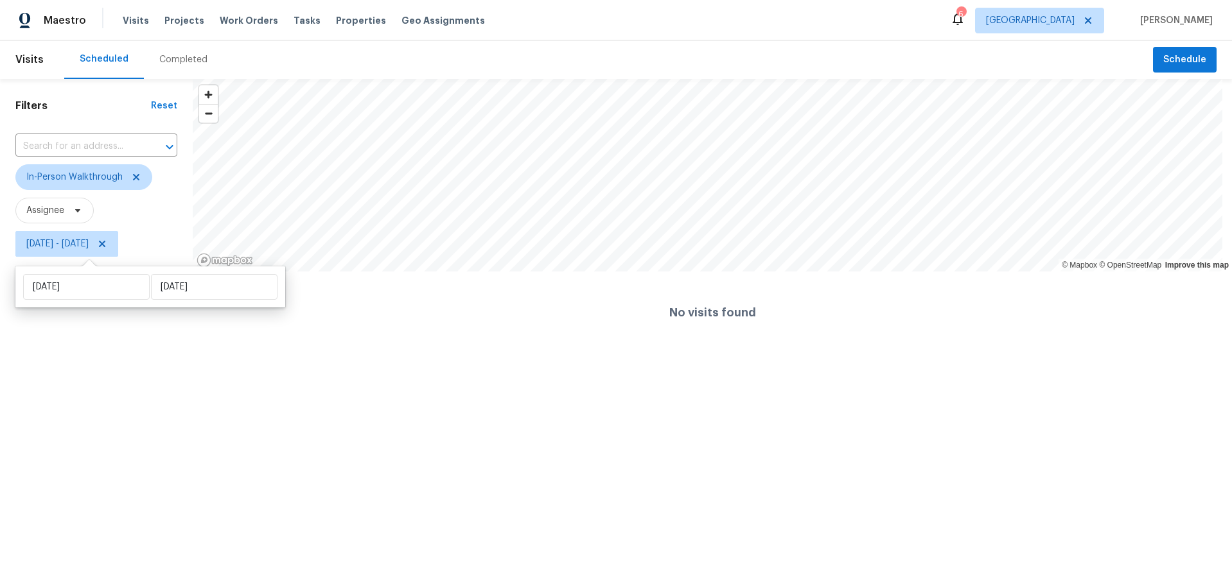
click at [139, 354] on html "Maestro Visits Projects Work Orders Tasks Properties Geo Assignments 6 Los Ange…" at bounding box center [616, 177] width 1232 height 354
click at [136, 173] on icon at bounding box center [136, 177] width 10 height 10
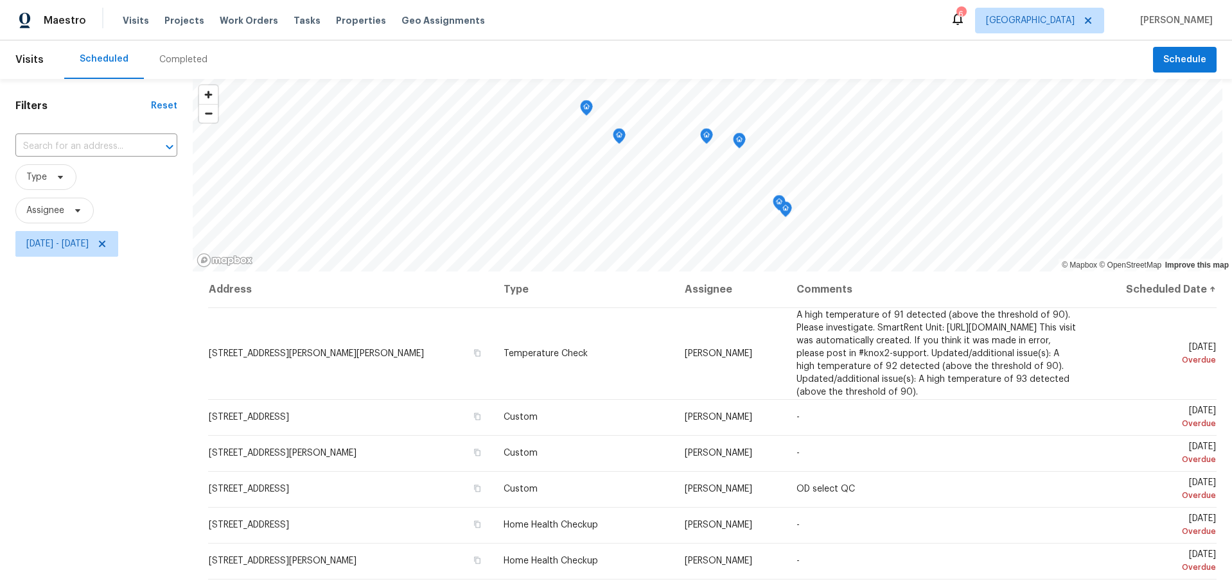
click at [59, 365] on div "Filters Reset ​ Type Assignee Mon, Sep 15 - Sat, Sep 20" at bounding box center [96, 409] width 193 height 660
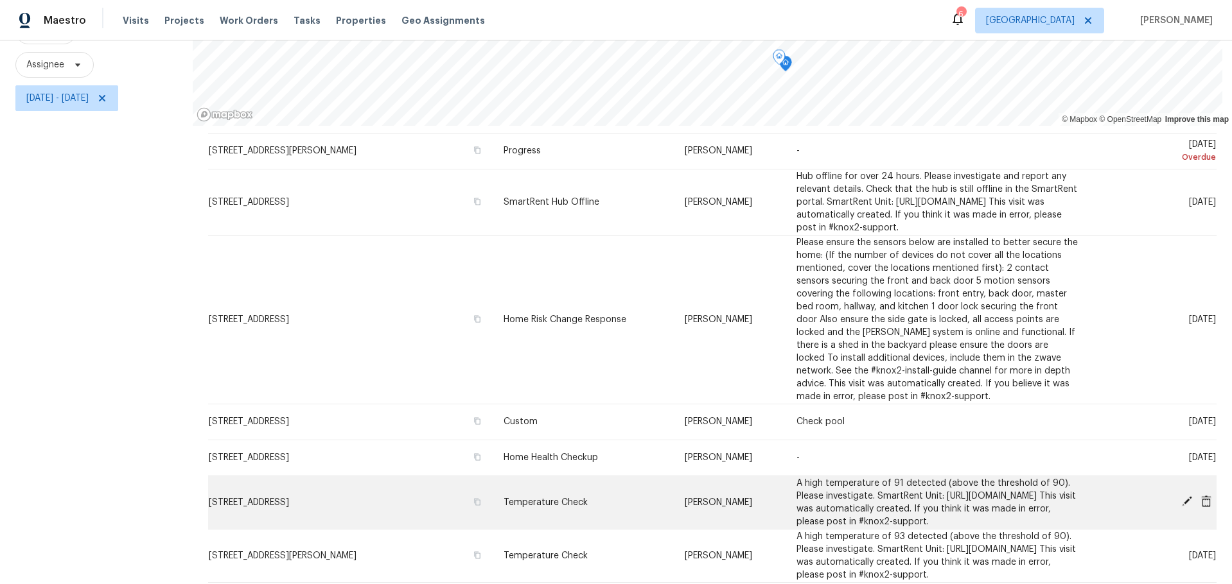
scroll to position [164, 0]
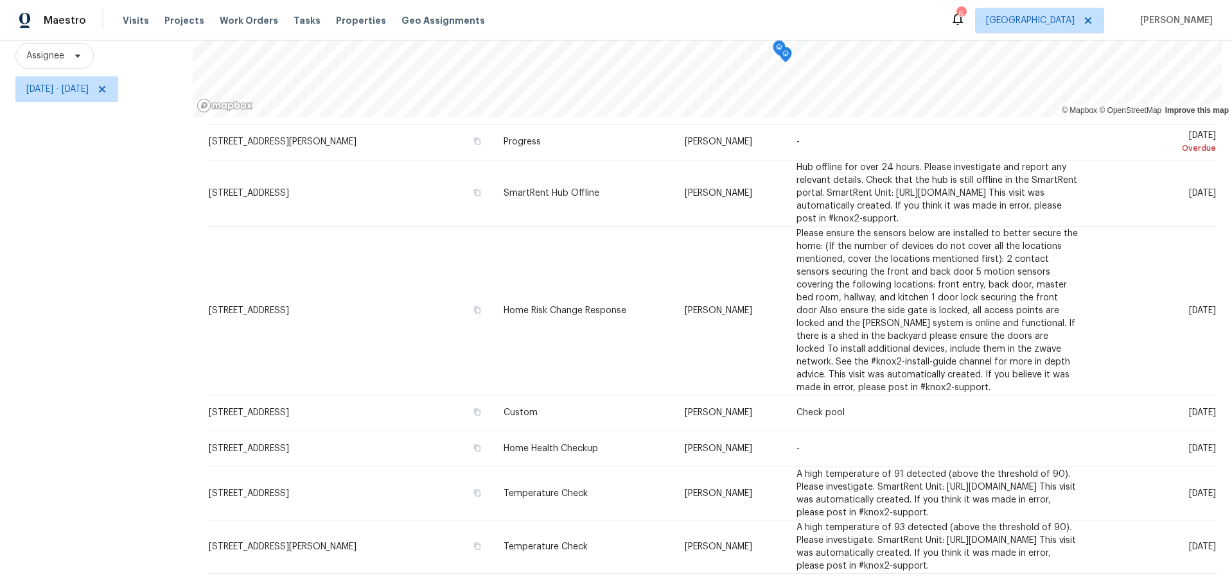
click at [119, 363] on div "Filters Reset ​ Type Assignee Mon, Sep 15 - Sat, Sep 20" at bounding box center [96, 254] width 193 height 660
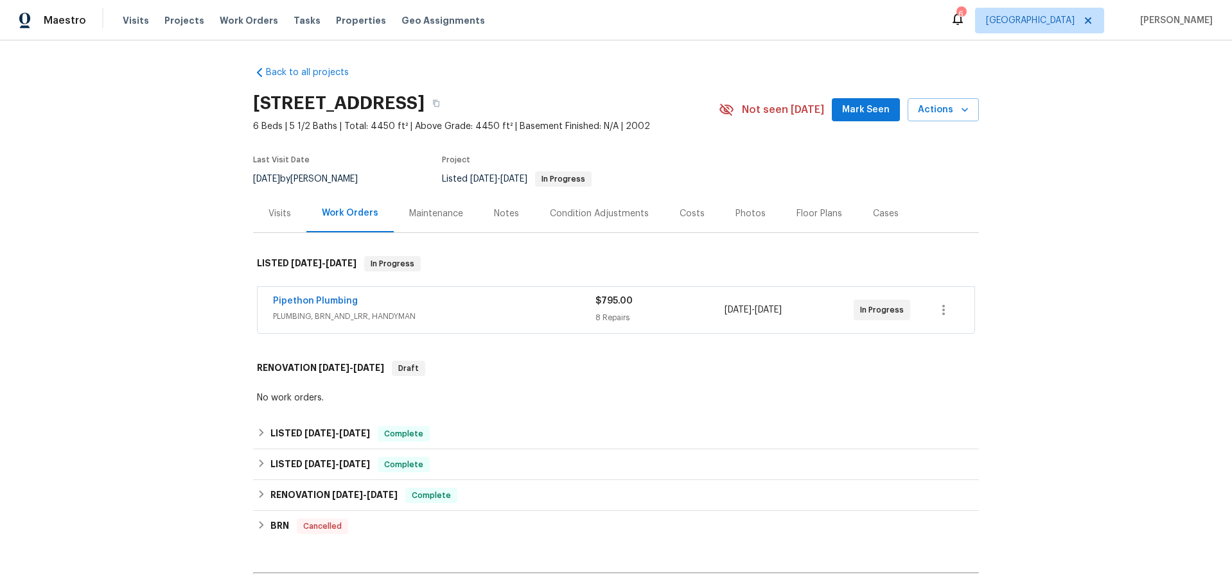
click at [494, 216] on div "Notes" at bounding box center [506, 213] width 25 height 13
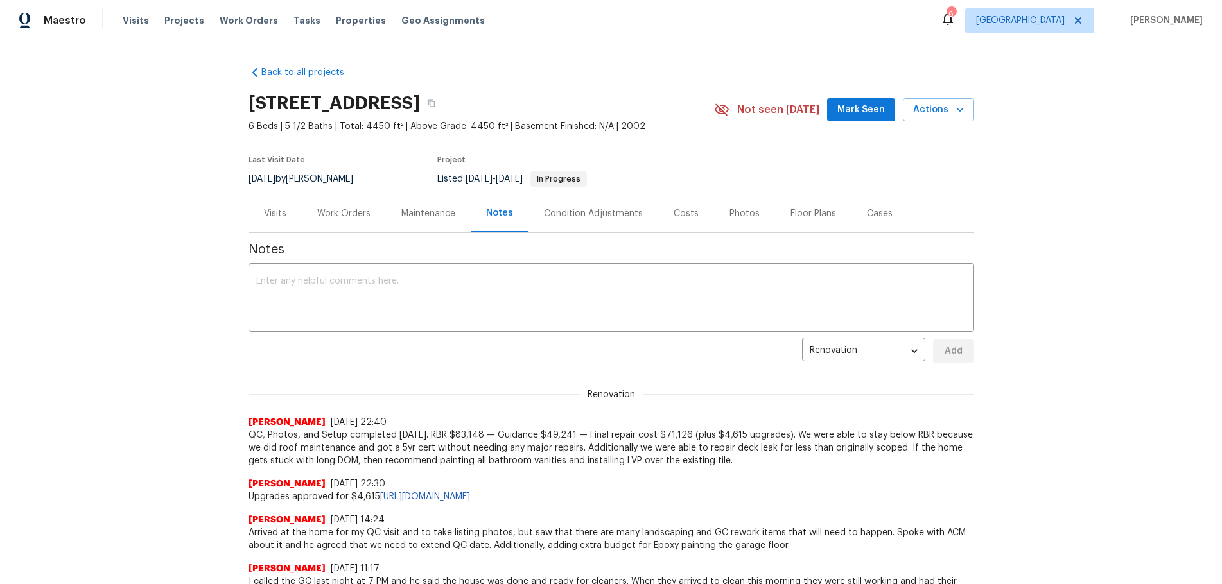
click at [360, 214] on div "Work Orders" at bounding box center [343, 213] width 53 height 13
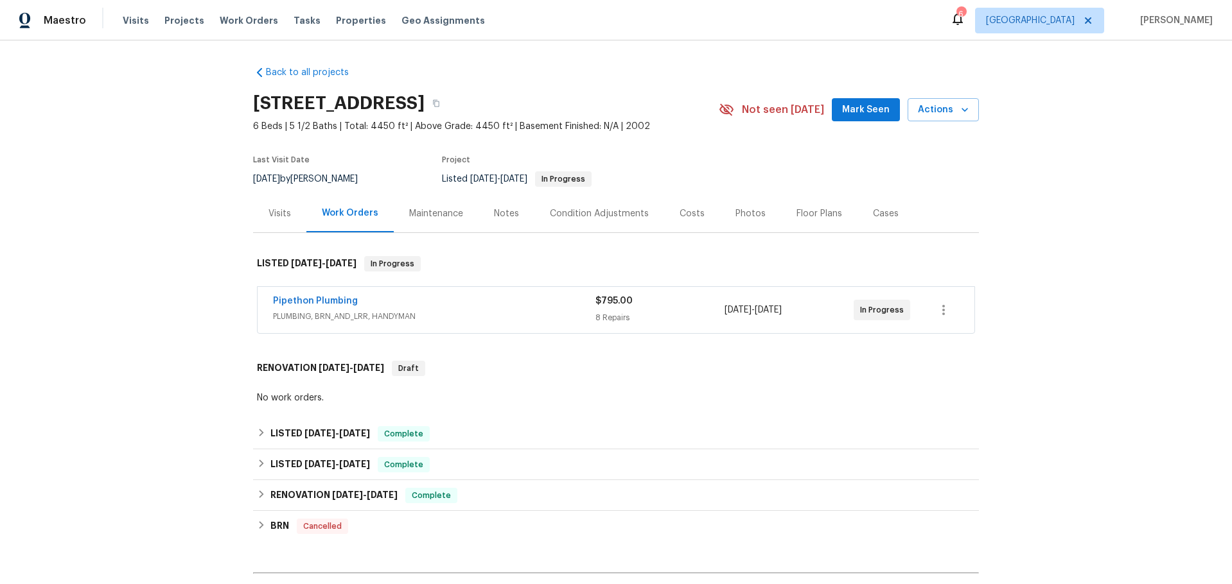
click at [381, 308] on div "Pipethon Plumbing" at bounding box center [434, 302] width 322 height 15
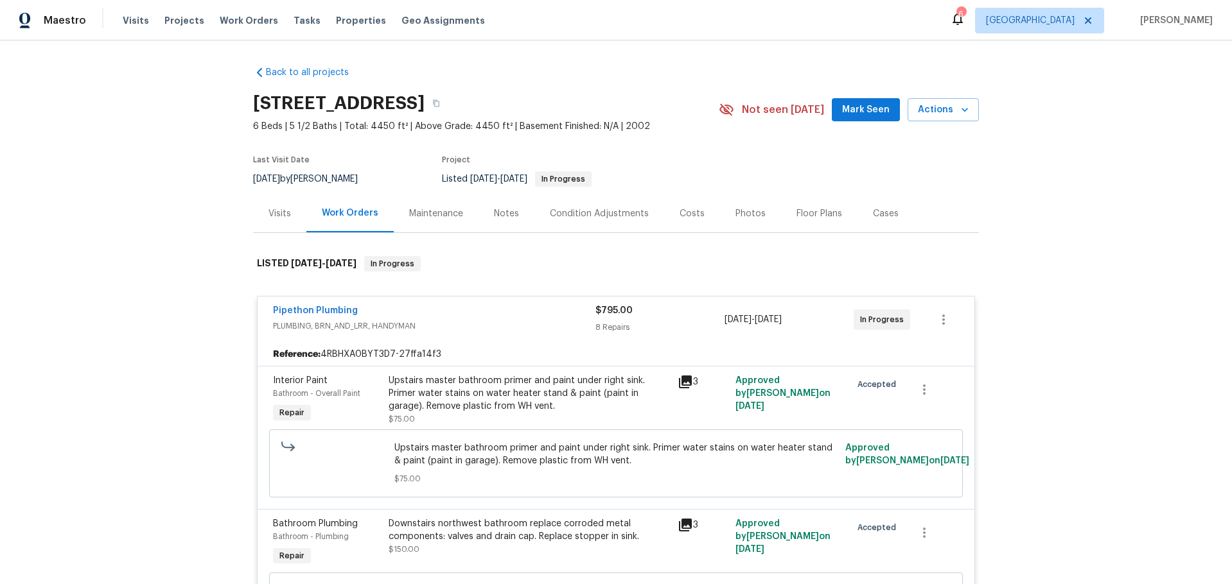
click at [683, 381] on icon at bounding box center [685, 382] width 13 height 13
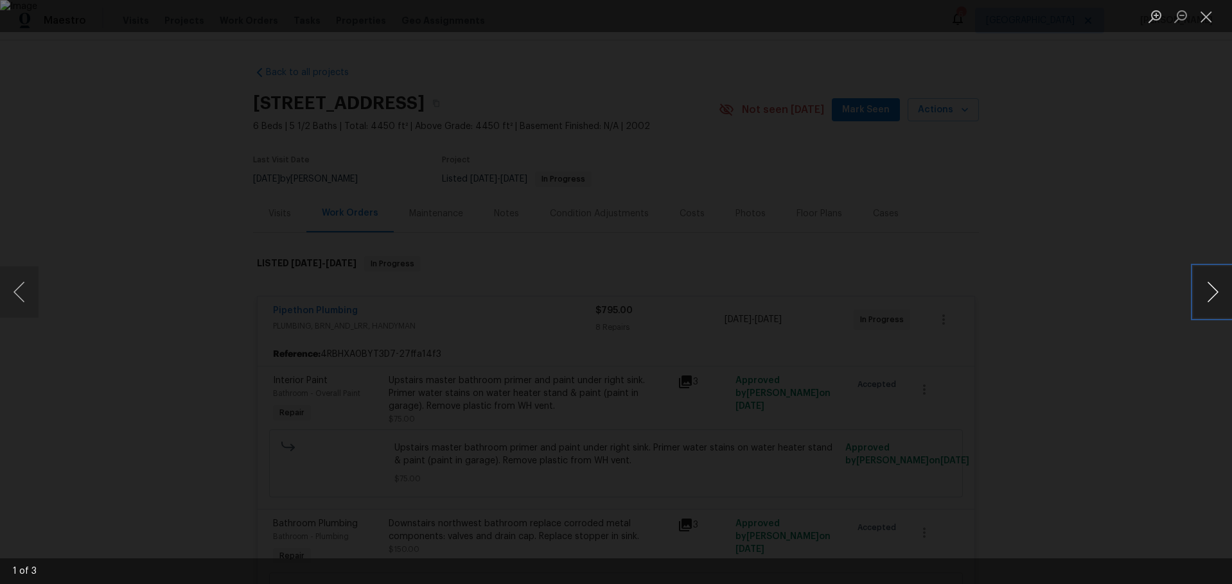
click at [1218, 294] on button "Next image" at bounding box center [1212, 292] width 39 height 51
click at [1214, 292] on button "Next image" at bounding box center [1212, 292] width 39 height 51
click at [1205, 15] on button "Close lightbox" at bounding box center [1206, 16] width 26 height 22
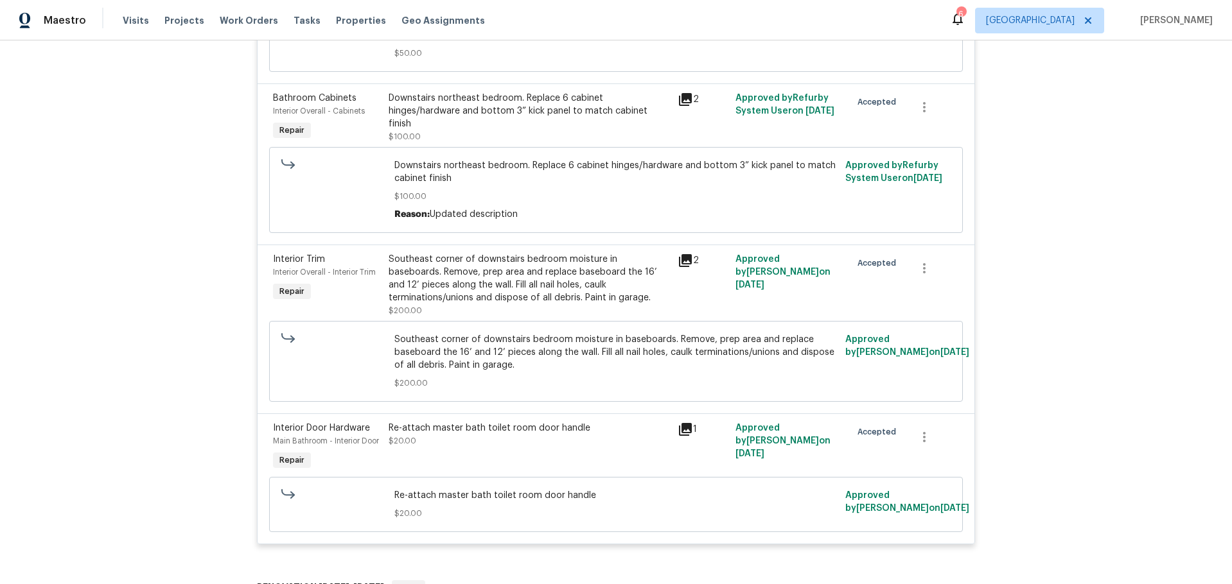
scroll to position [1010, 0]
click at [687, 435] on icon at bounding box center [685, 431] width 13 height 13
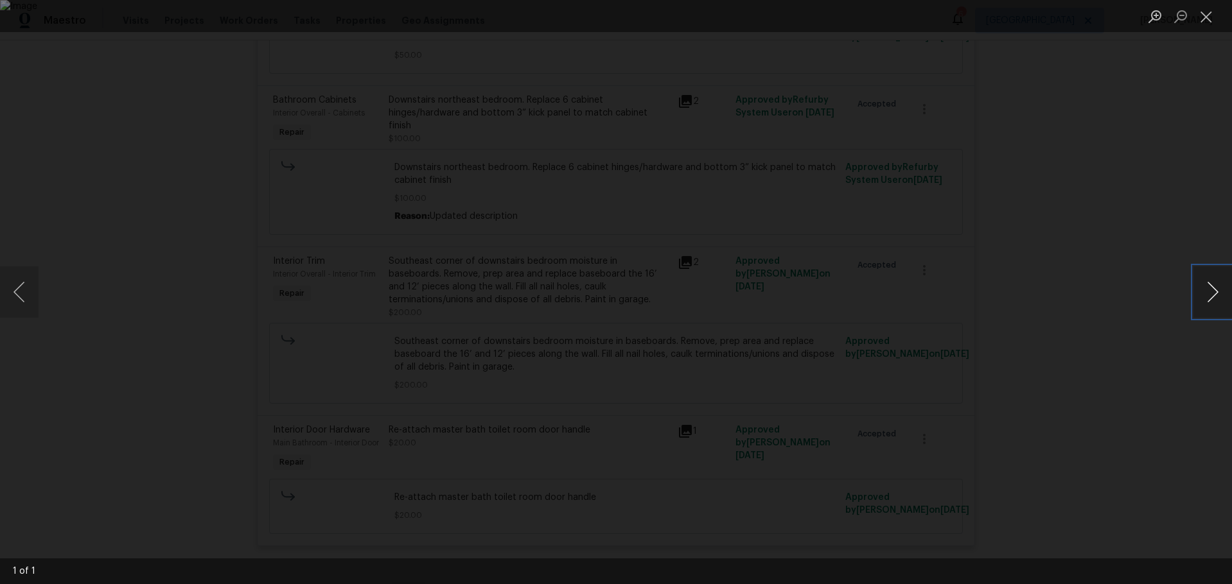
click at [1204, 292] on button "Next image" at bounding box center [1212, 292] width 39 height 51
click at [1216, 288] on button "Next image" at bounding box center [1212, 292] width 39 height 51
click at [1198, 17] on button "Close lightbox" at bounding box center [1206, 16] width 26 height 22
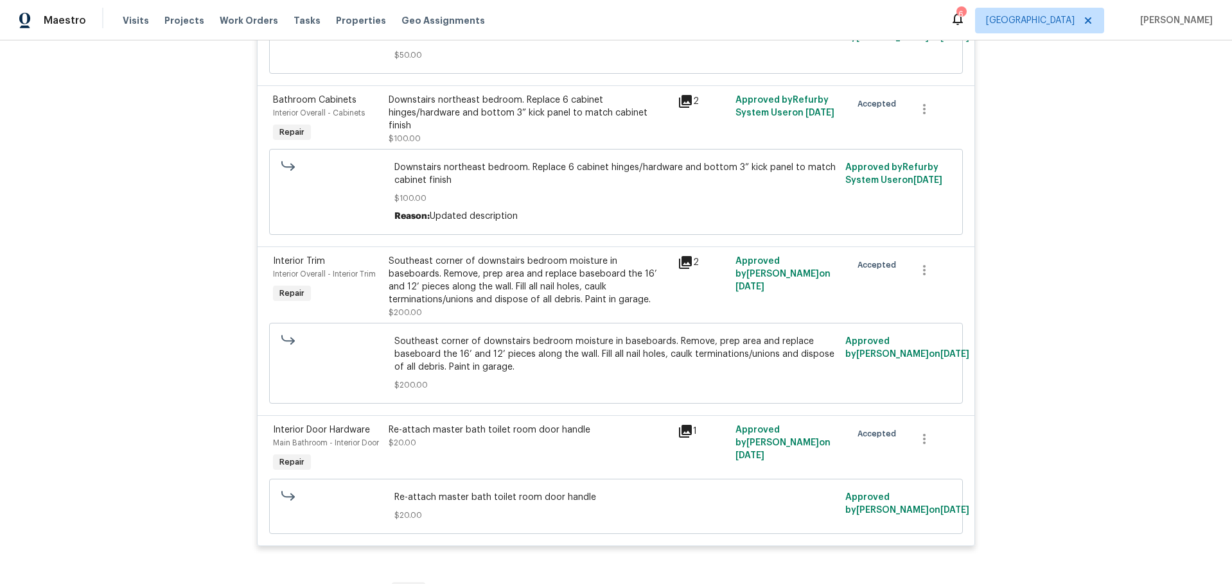
click at [678, 257] on icon at bounding box center [685, 262] width 15 height 15
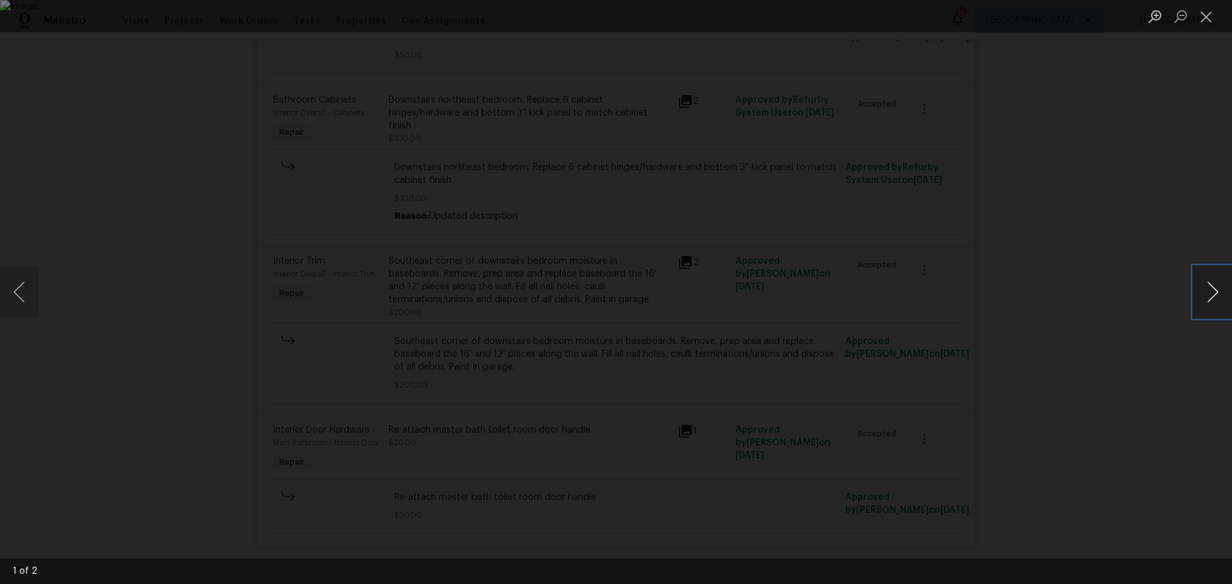
click at [1207, 293] on button "Next image" at bounding box center [1212, 292] width 39 height 51
click at [1205, 19] on button "Close lightbox" at bounding box center [1206, 16] width 26 height 22
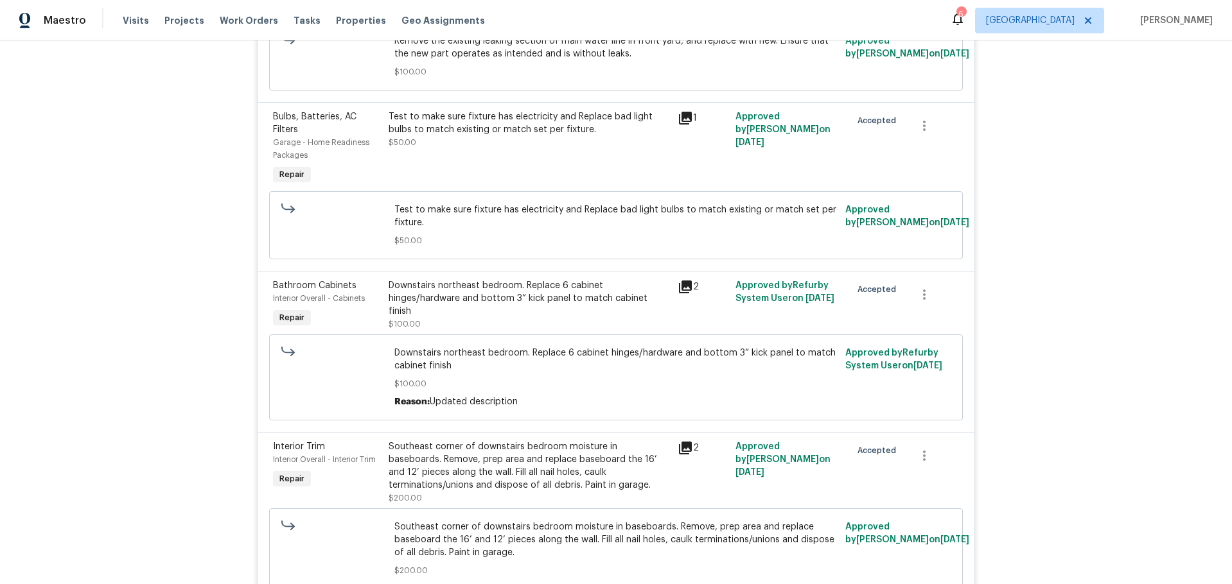
scroll to position [817, 0]
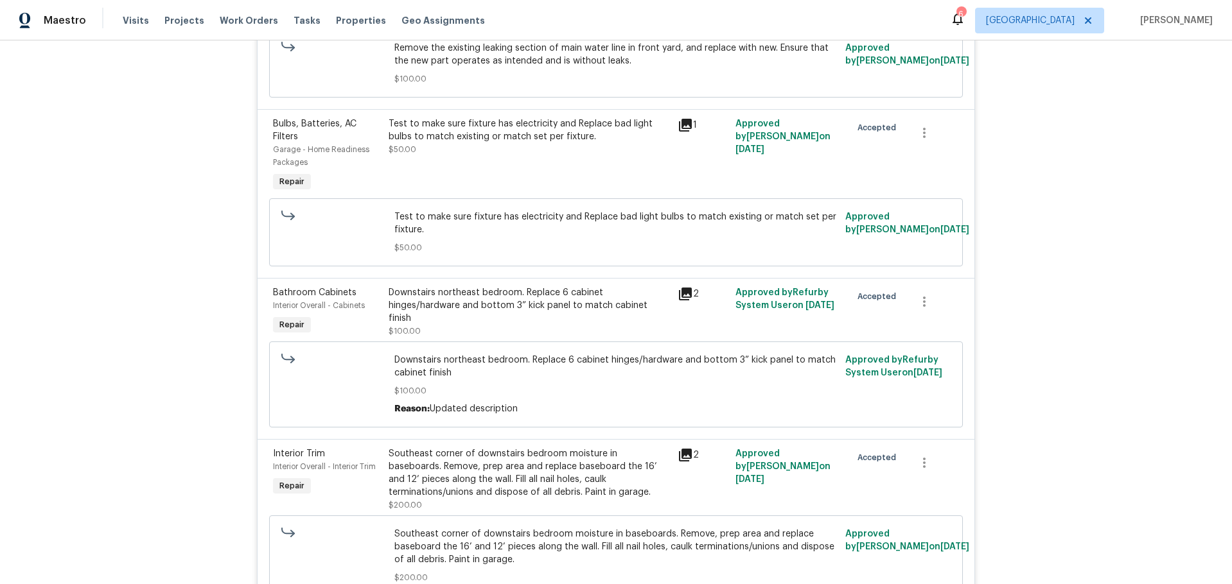
click at [688, 294] on div "2" at bounding box center [703, 293] width 50 height 15
click at [679, 294] on icon at bounding box center [685, 294] width 13 height 13
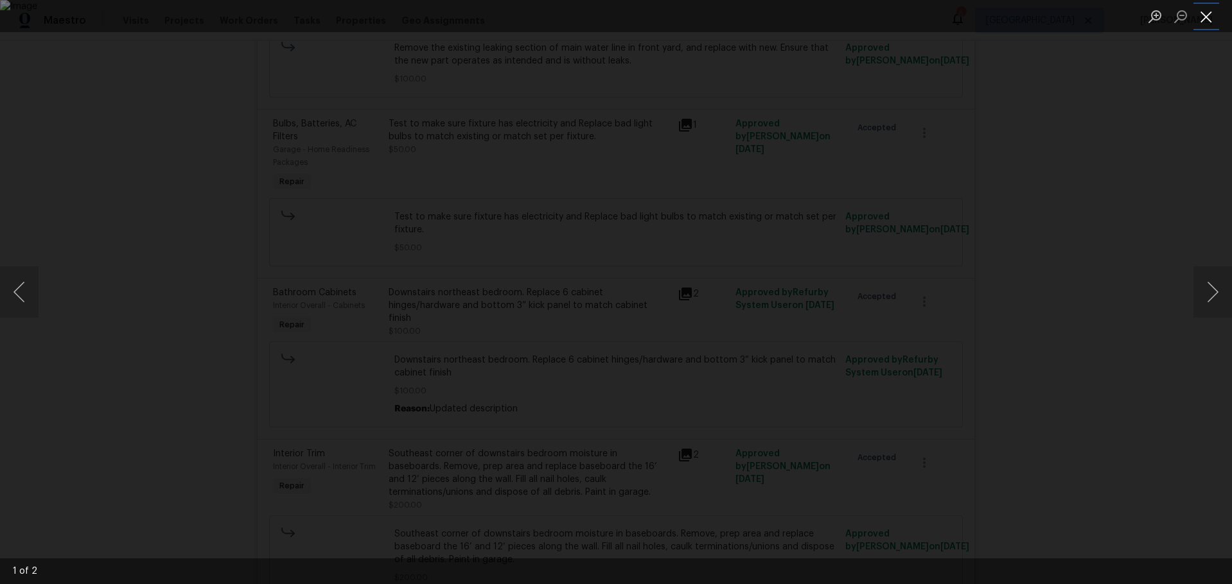
click at [1211, 19] on button "Close lightbox" at bounding box center [1206, 16] width 26 height 22
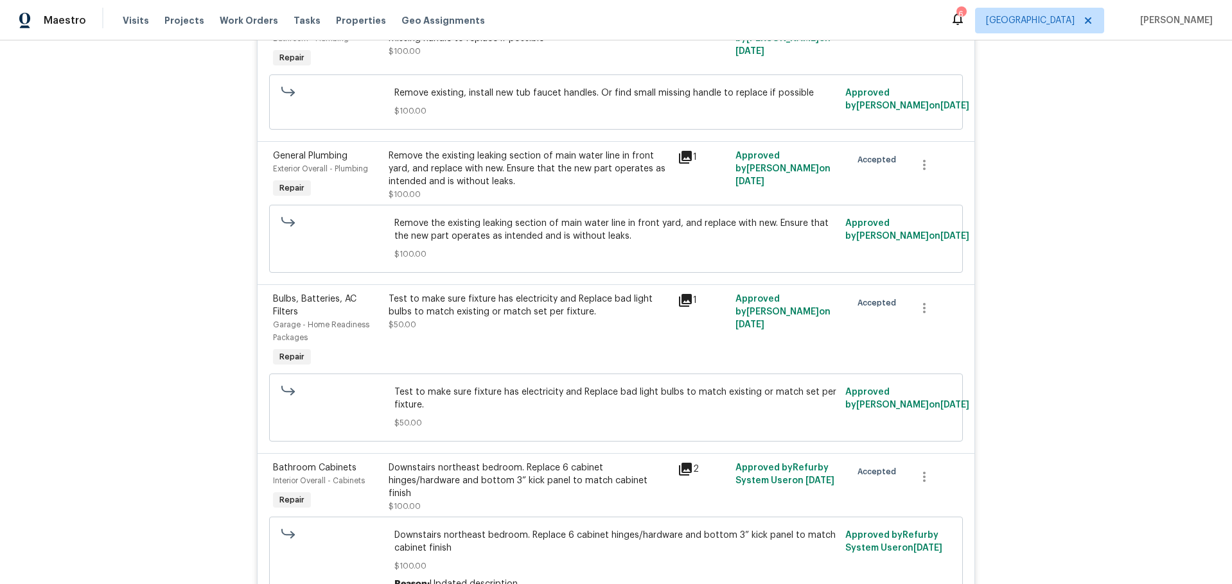
scroll to position [624, 0]
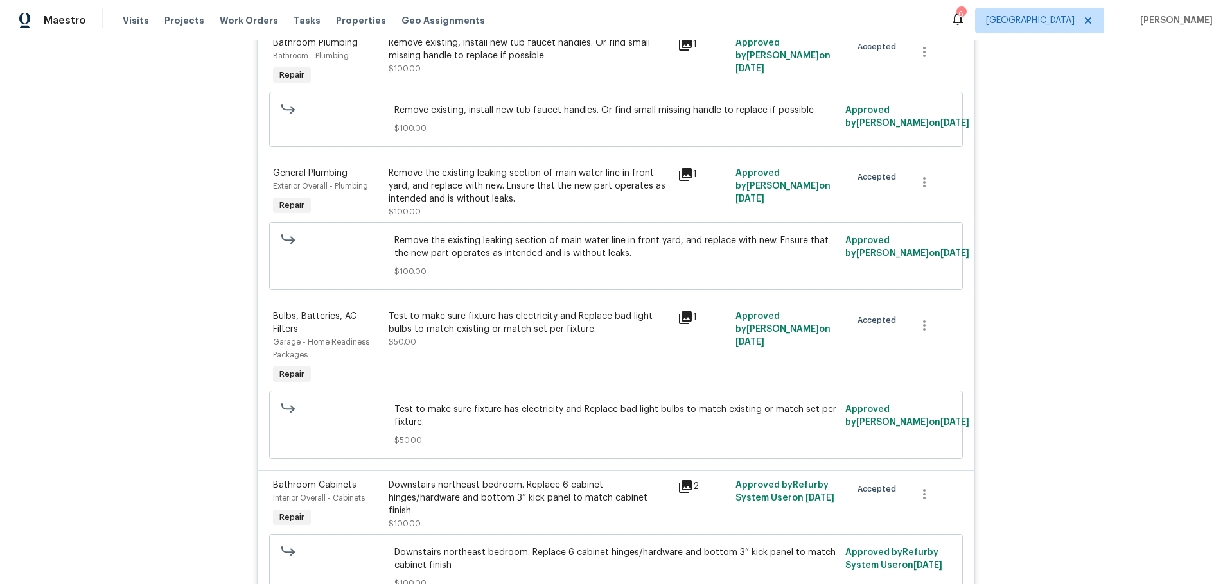
click at [678, 319] on icon at bounding box center [685, 317] width 15 height 15
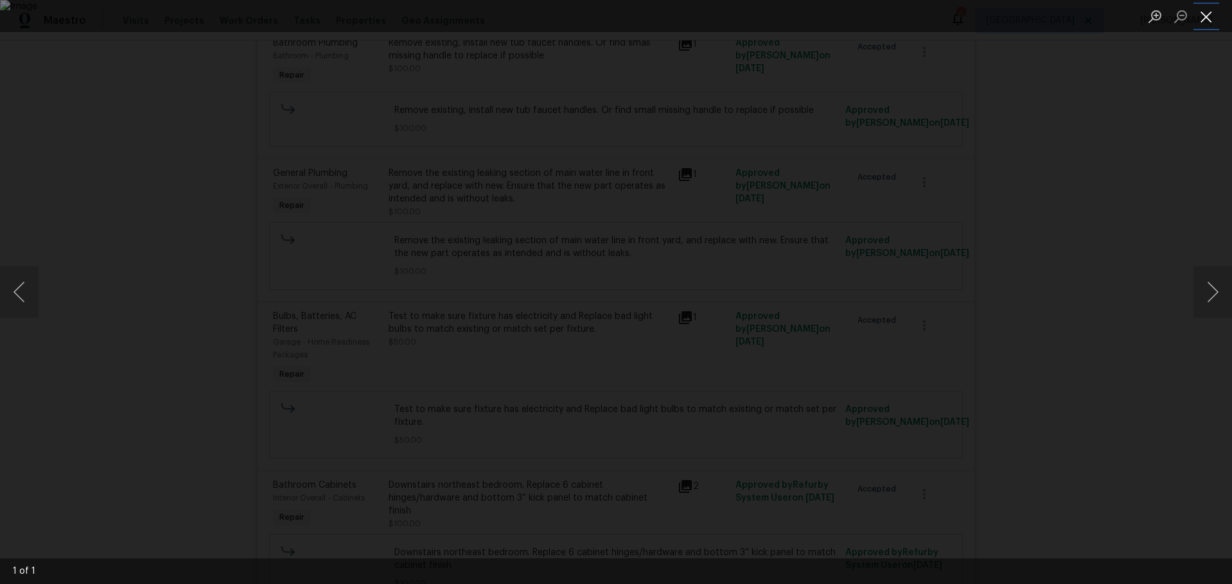
click at [1200, 22] on button "Close lightbox" at bounding box center [1206, 16] width 26 height 22
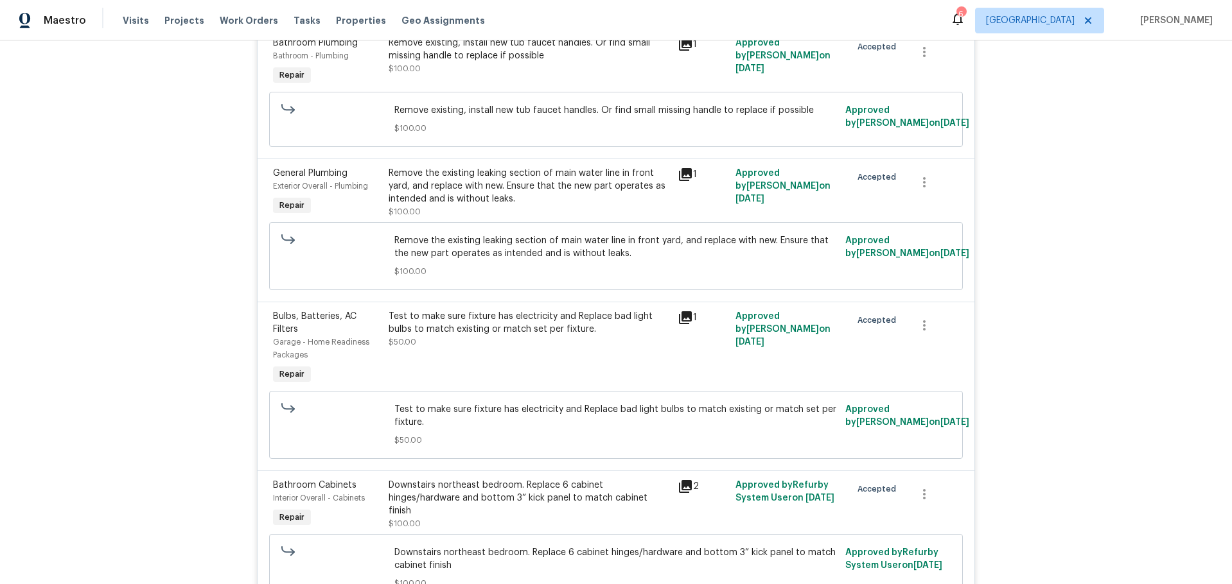
click at [1029, 371] on div "Back to all projects 15420 Olive Branch Dr, La Mirada, CA 90638 6 Beds | 5 1/2 …" at bounding box center [616, 312] width 1232 height 544
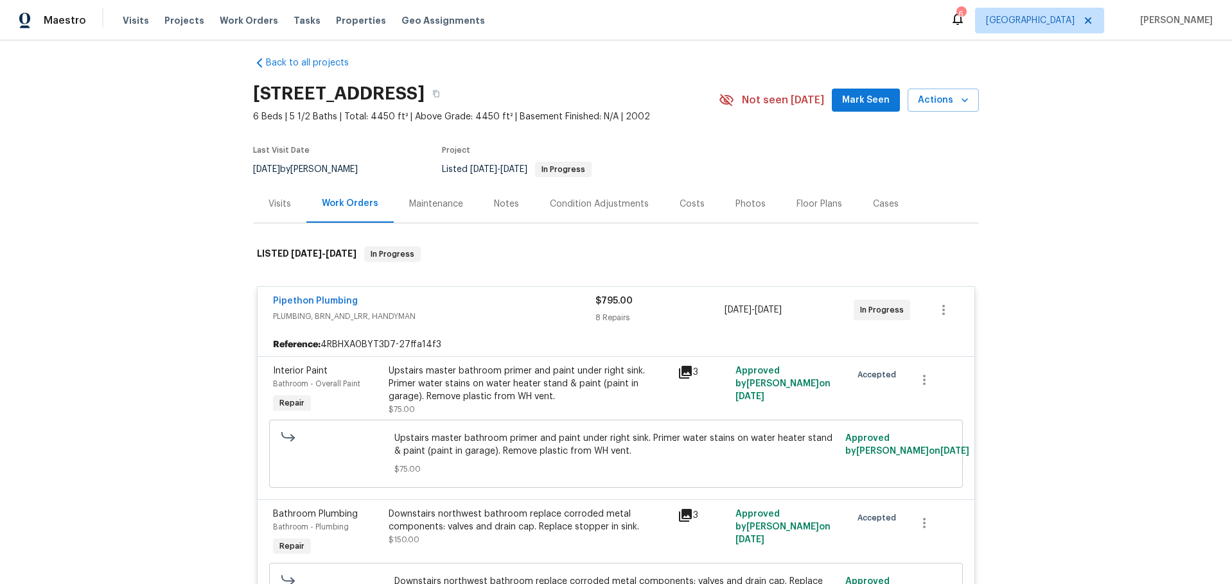
scroll to position [0, 0]
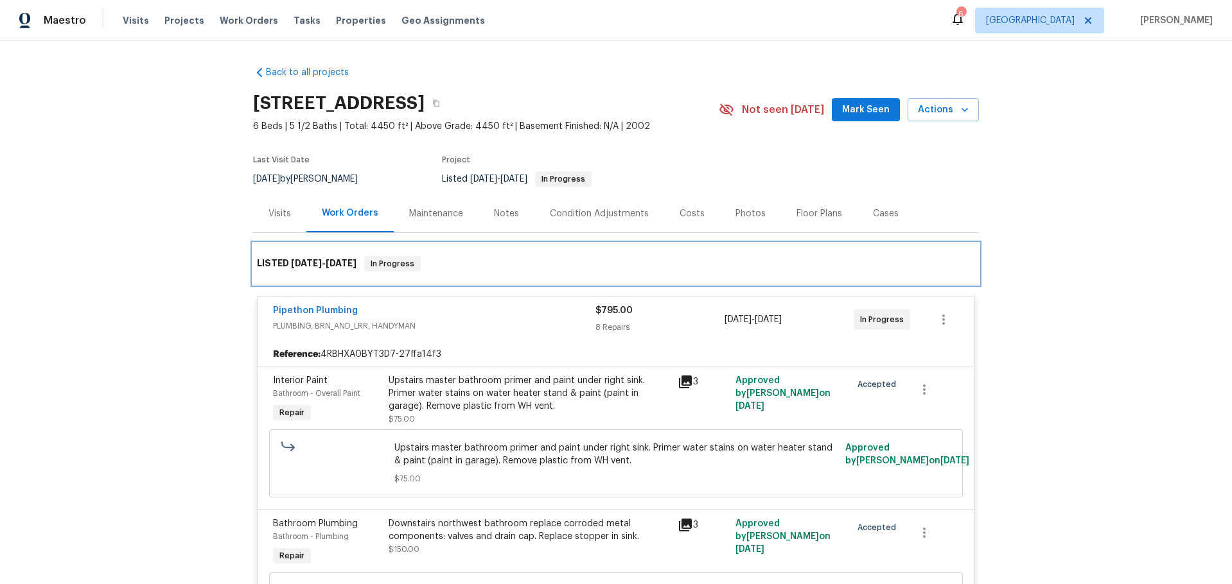
click at [508, 262] on div "LISTED 9/17/25 - 9/21/25 In Progress" at bounding box center [616, 263] width 718 height 15
click at [475, 263] on div "LISTED 9/17/25 - 9/21/25 In Progress" at bounding box center [616, 263] width 718 height 15
click at [1065, 364] on div "Back to all projects 15420 Olive Branch Dr, La Mirada, CA 90638 6 Beds | 5 1/2 …" at bounding box center [616, 312] width 1232 height 544
click at [1091, 286] on div "Back to all projects 15420 Olive Branch Dr, La Mirada, CA 90638 6 Beds | 5 1/2 …" at bounding box center [616, 312] width 1232 height 544
click at [494, 214] on div "Notes" at bounding box center [506, 213] width 25 height 13
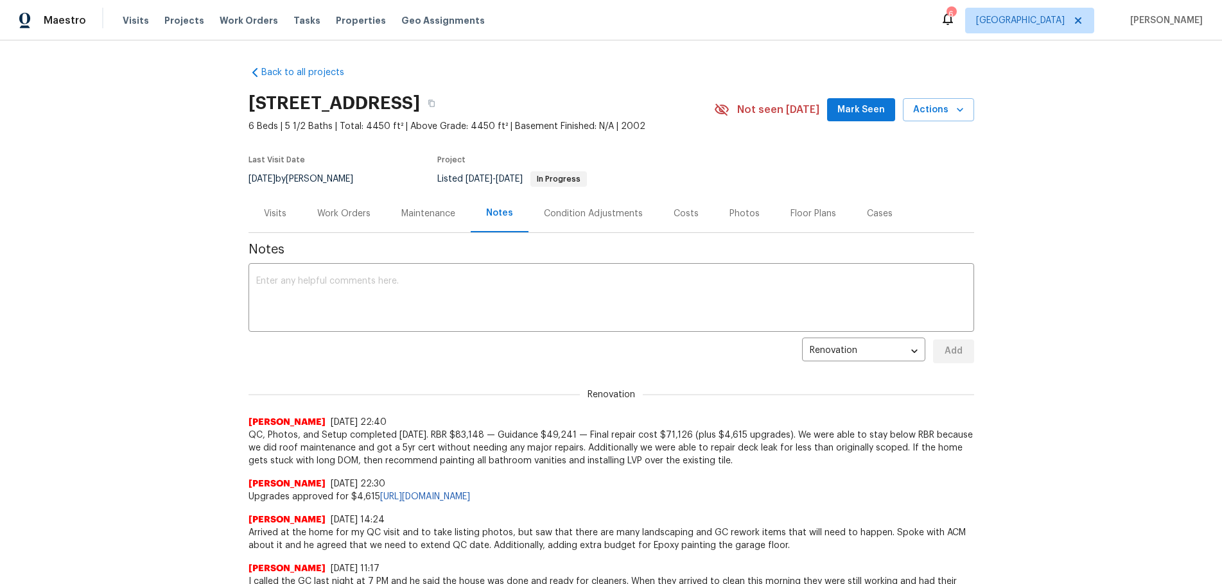
click at [335, 213] on div "Work Orders" at bounding box center [343, 213] width 53 height 13
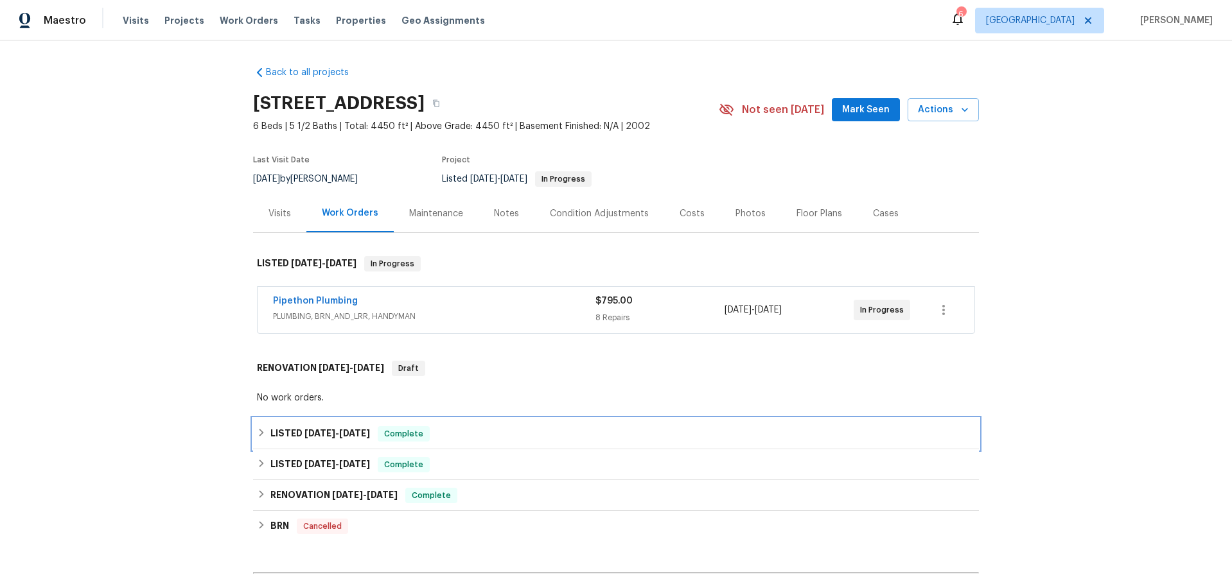
click at [319, 439] on h6 "LISTED 7/31/25 - 8/3/25" at bounding box center [320, 433] width 100 height 15
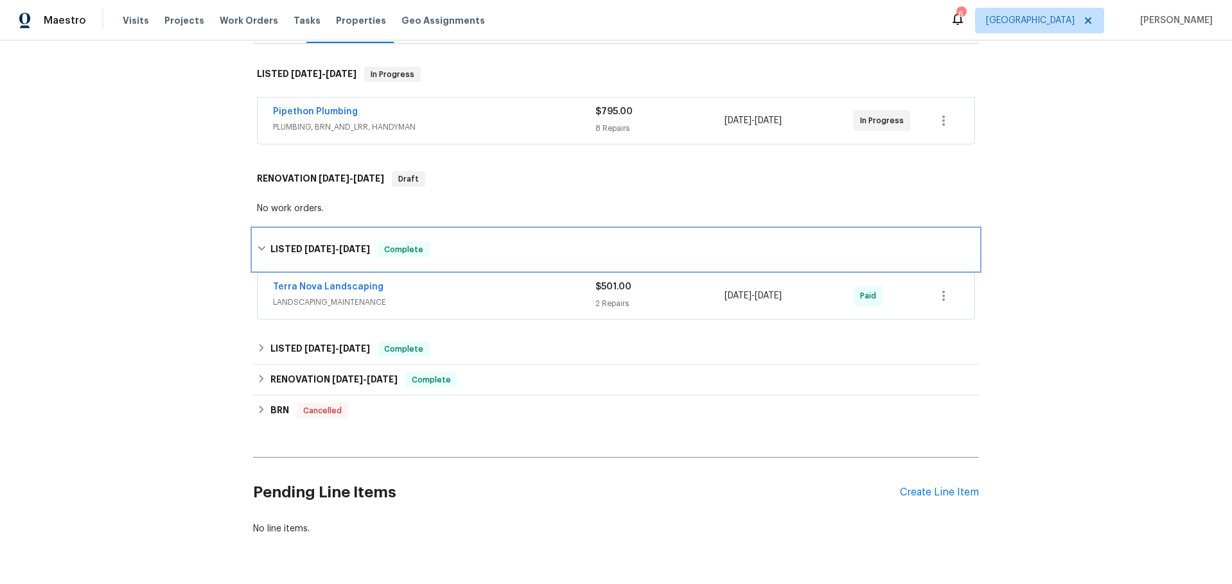
scroll to position [193, 0]
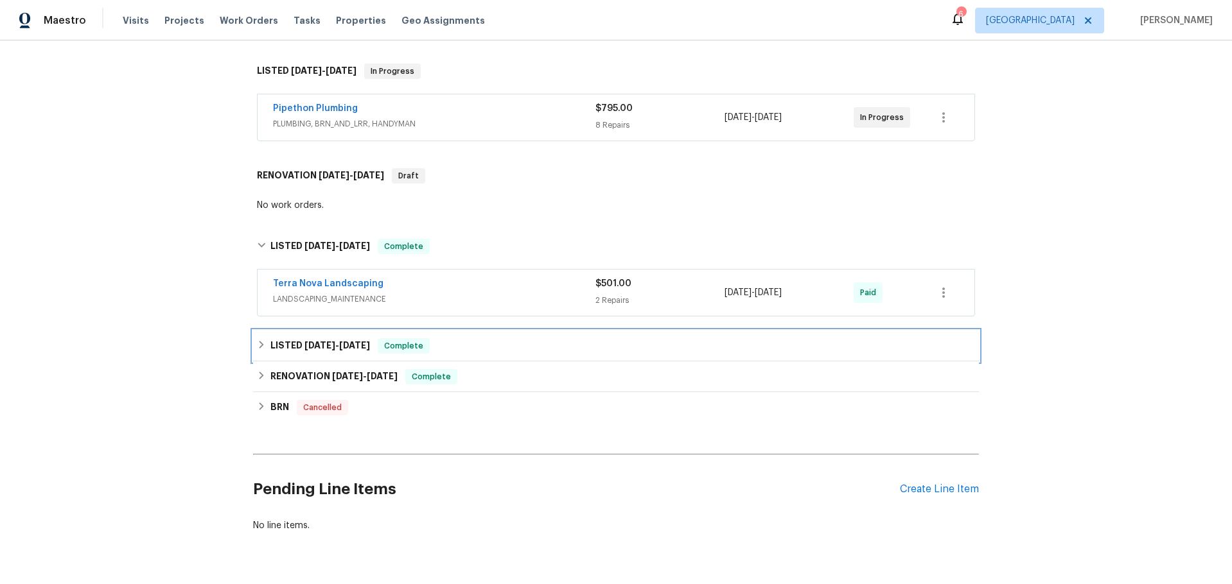
click at [325, 351] on h6 "LISTED 6/17/25 - 6/18/25" at bounding box center [320, 345] width 100 height 15
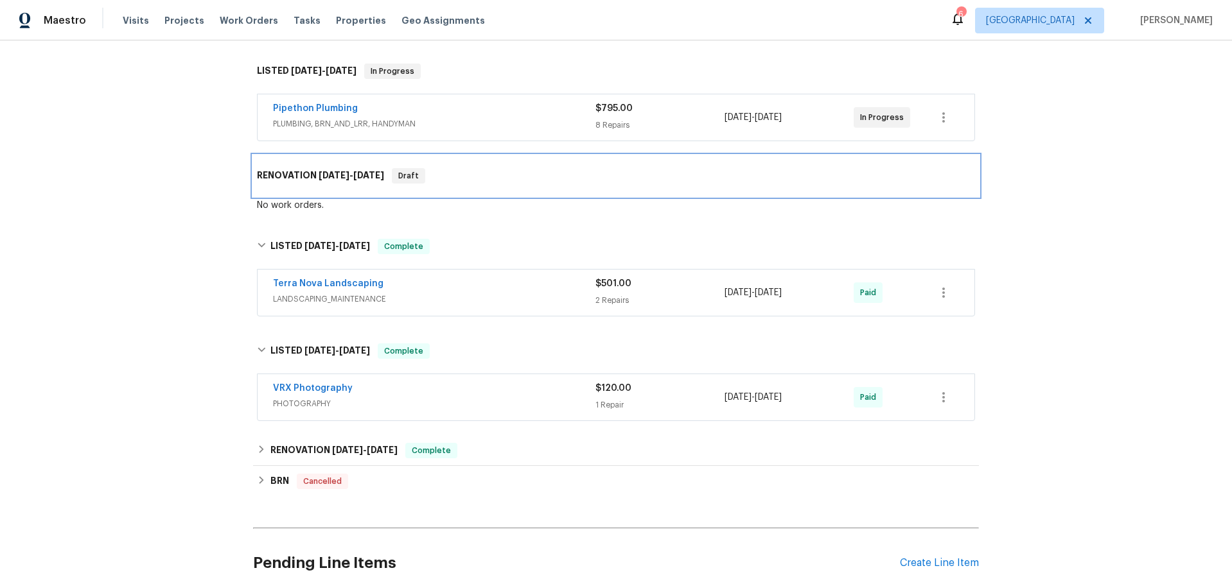
click at [486, 196] on div "RENOVATION 7/31/25 - 8/3/25 Draft" at bounding box center [616, 175] width 726 height 41
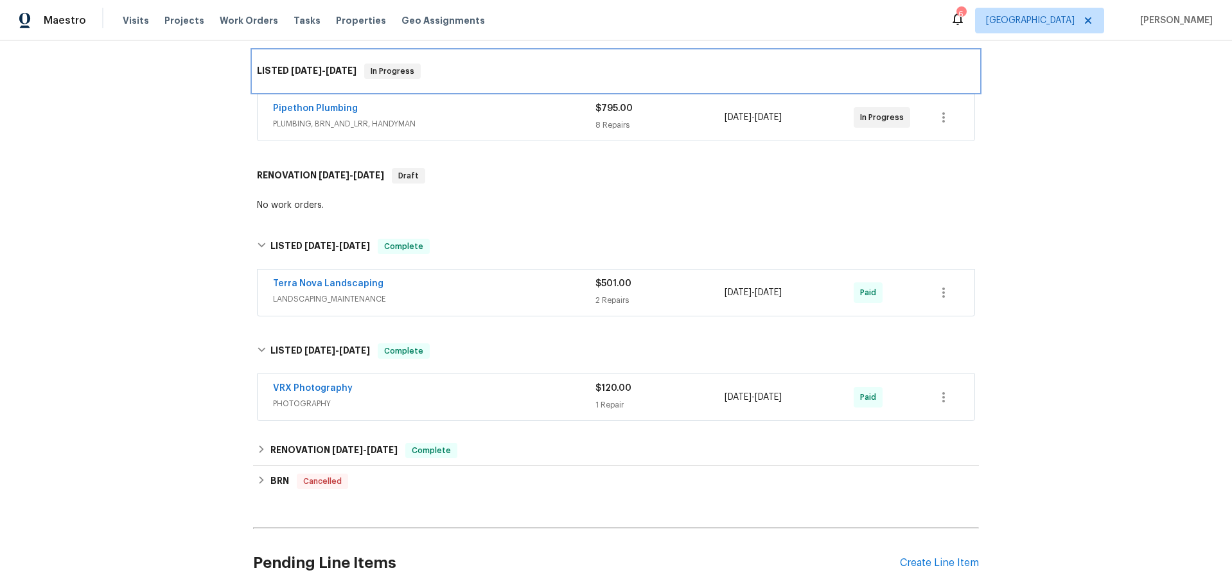
click at [457, 72] on div "LISTED 9/17/25 - 9/21/25 In Progress" at bounding box center [616, 71] width 718 height 15
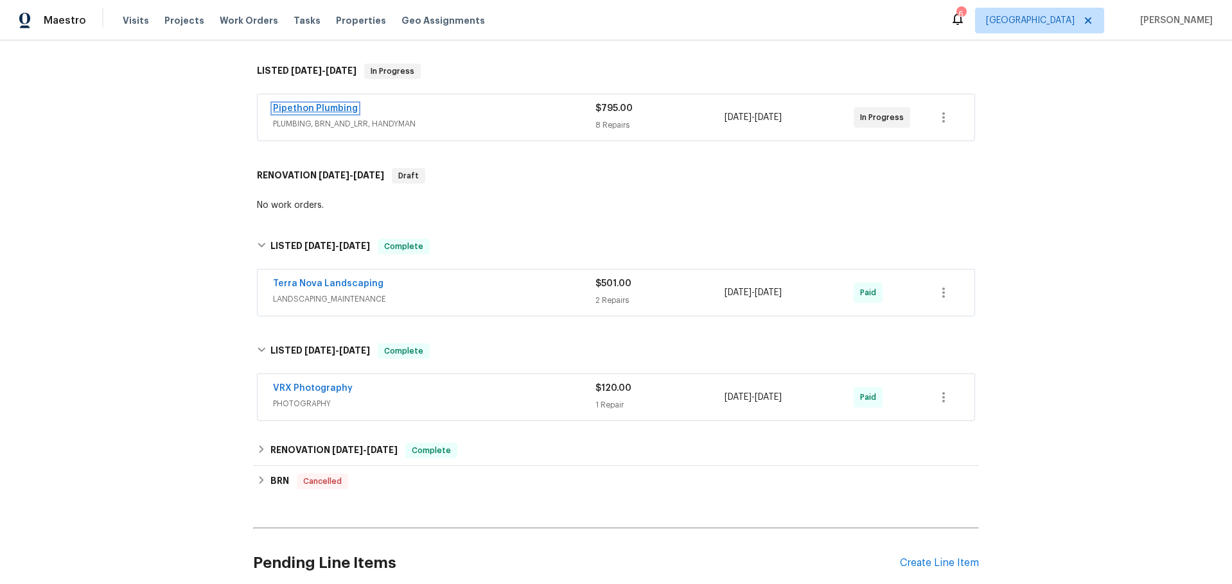
click at [346, 109] on link "Pipethon Plumbing" at bounding box center [315, 108] width 85 height 9
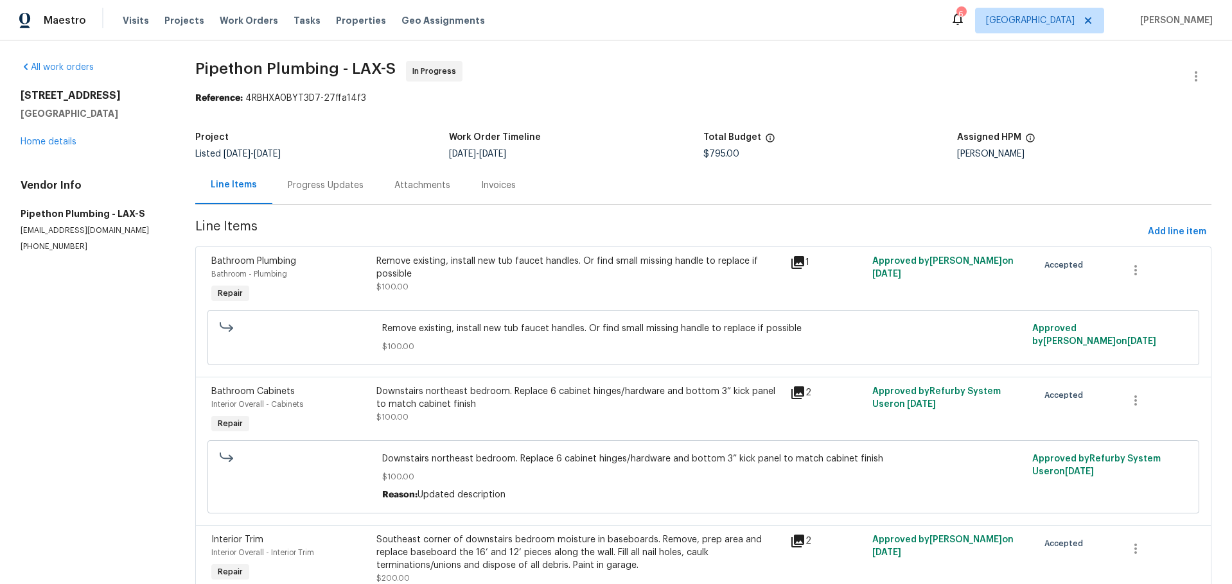
click at [322, 186] on div "Progress Updates" at bounding box center [326, 185] width 76 height 13
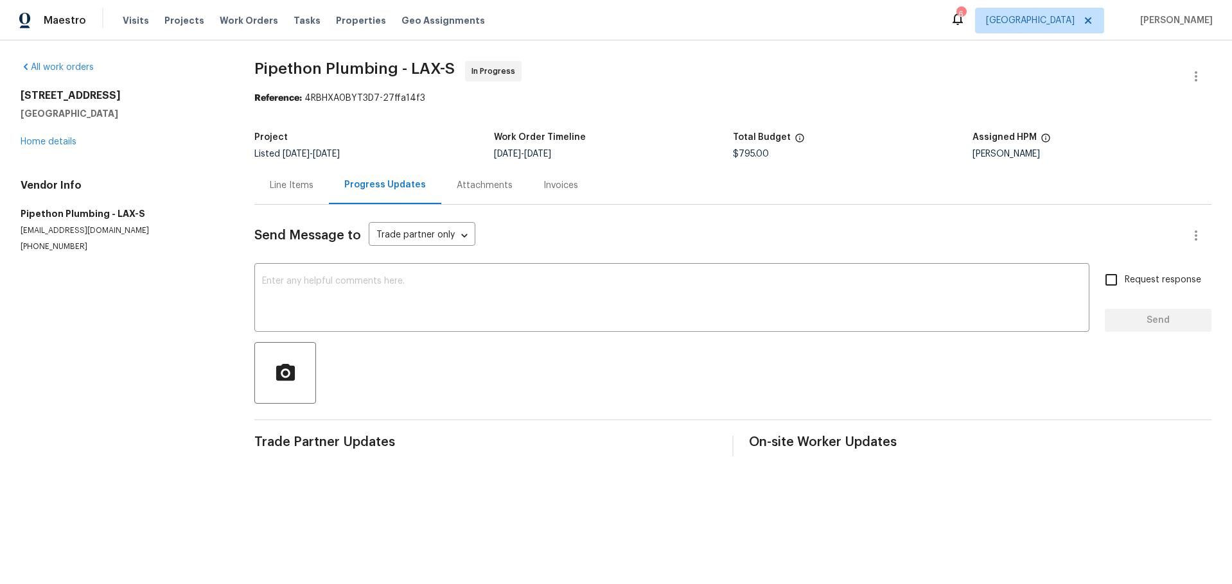
click at [475, 192] on div "Attachments" at bounding box center [484, 185] width 87 height 38
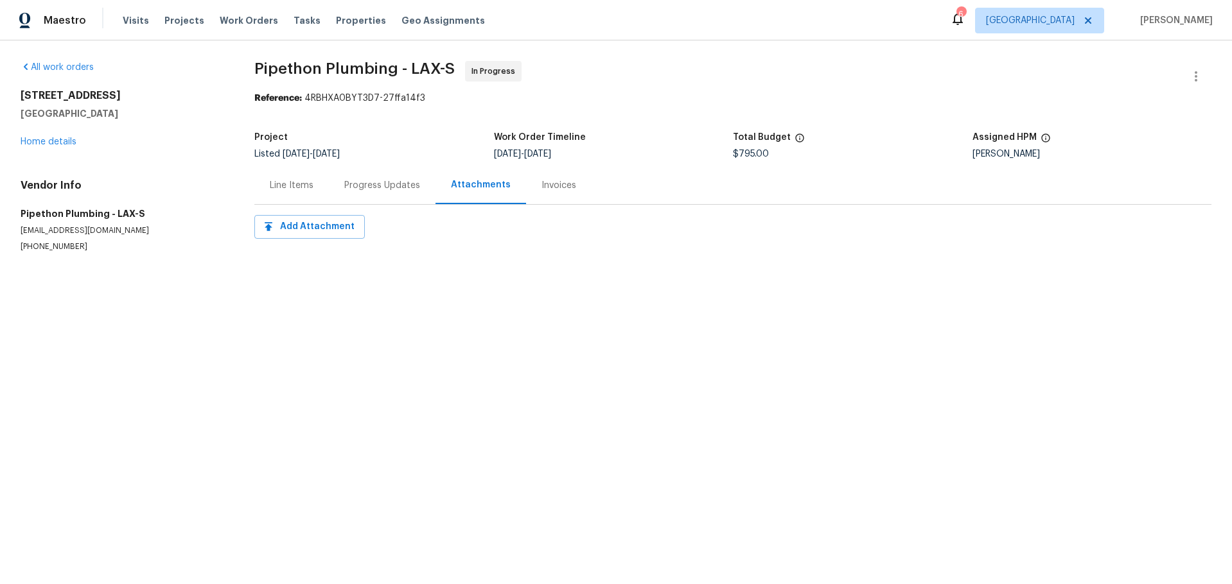
click at [544, 189] on div "Invoices" at bounding box center [558, 185] width 35 height 13
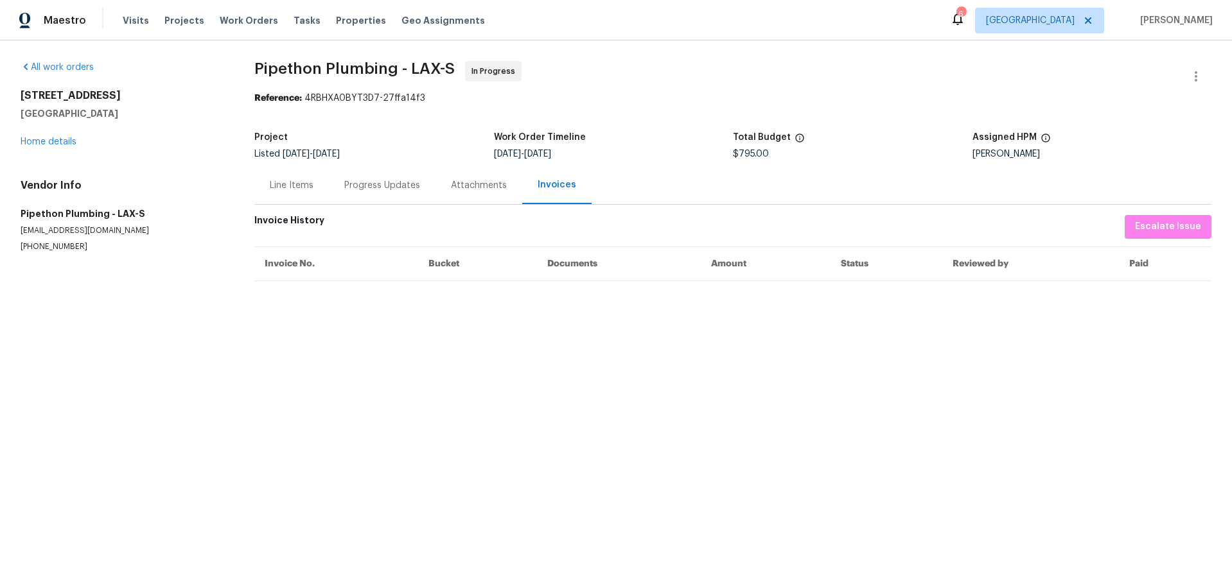
click at [304, 184] on div "Line Items" at bounding box center [292, 185] width 44 height 13
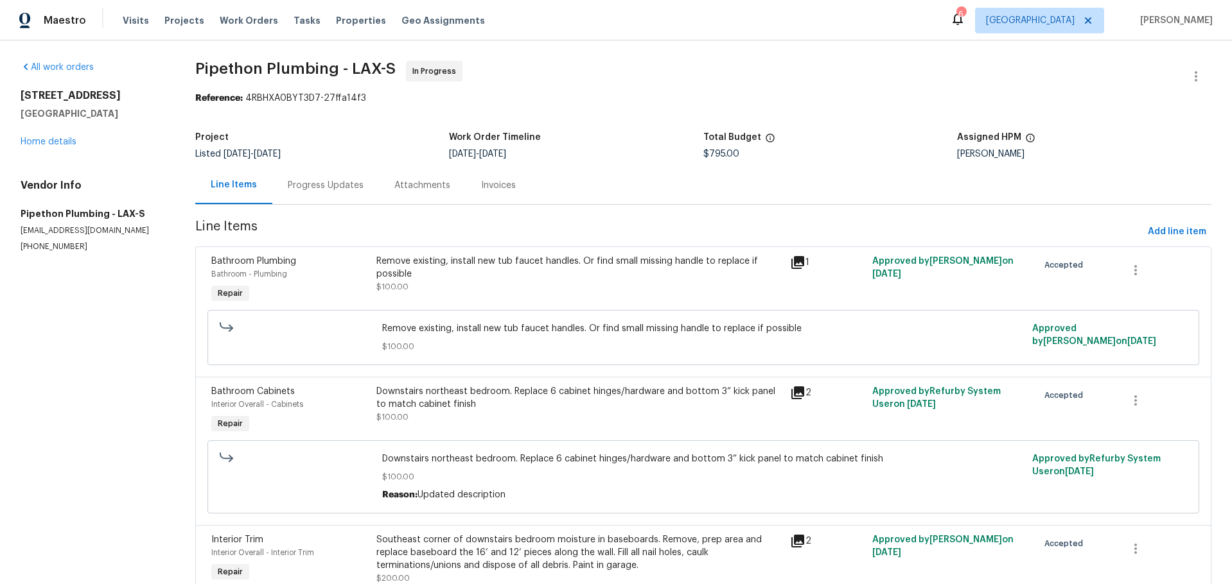
click at [624, 69] on span "Pipethon Plumbing - LAX-S In Progress" at bounding box center [687, 76] width 985 height 31
click at [653, 80] on span "Pipethon Plumbing - LAX-S In Progress" at bounding box center [687, 76] width 985 height 31
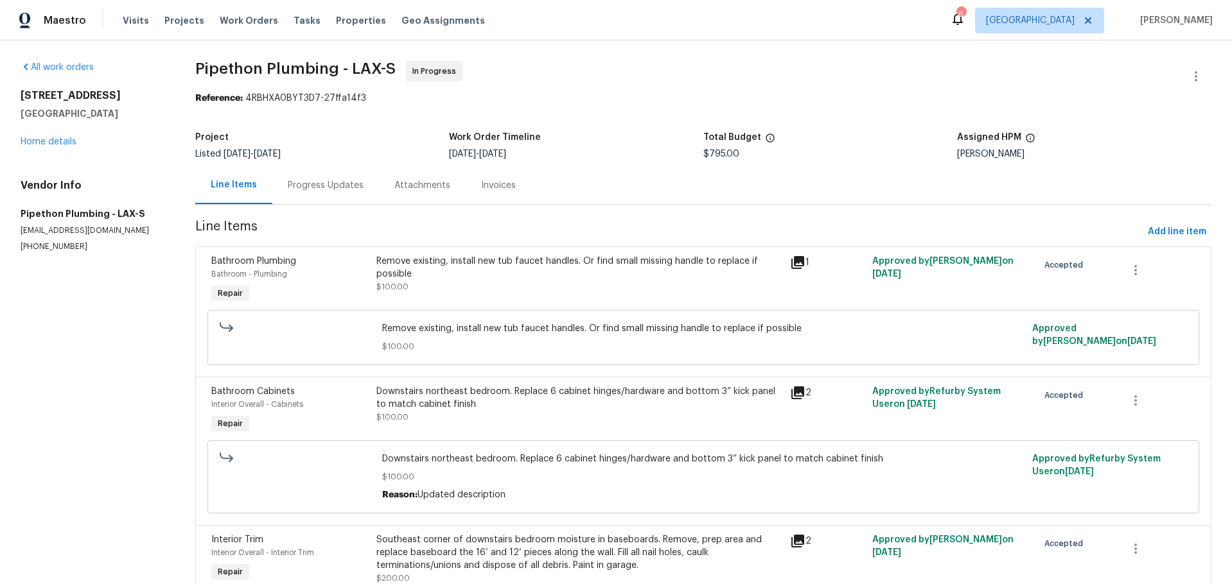
click at [659, 82] on span "Pipethon Plumbing - LAX-S In Progress" at bounding box center [687, 76] width 985 height 31
click at [708, 69] on span "Pipethon Plumbing - LAX-S In Progress" at bounding box center [687, 76] width 985 height 31
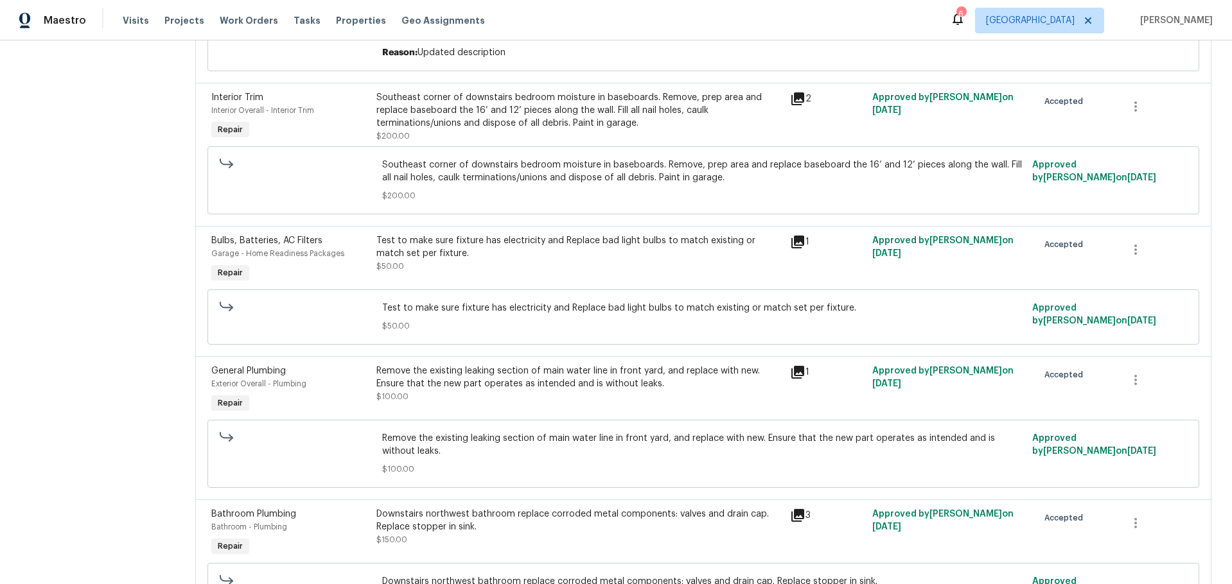
scroll to position [450, 0]
